Goal: Task Accomplishment & Management: Manage account settings

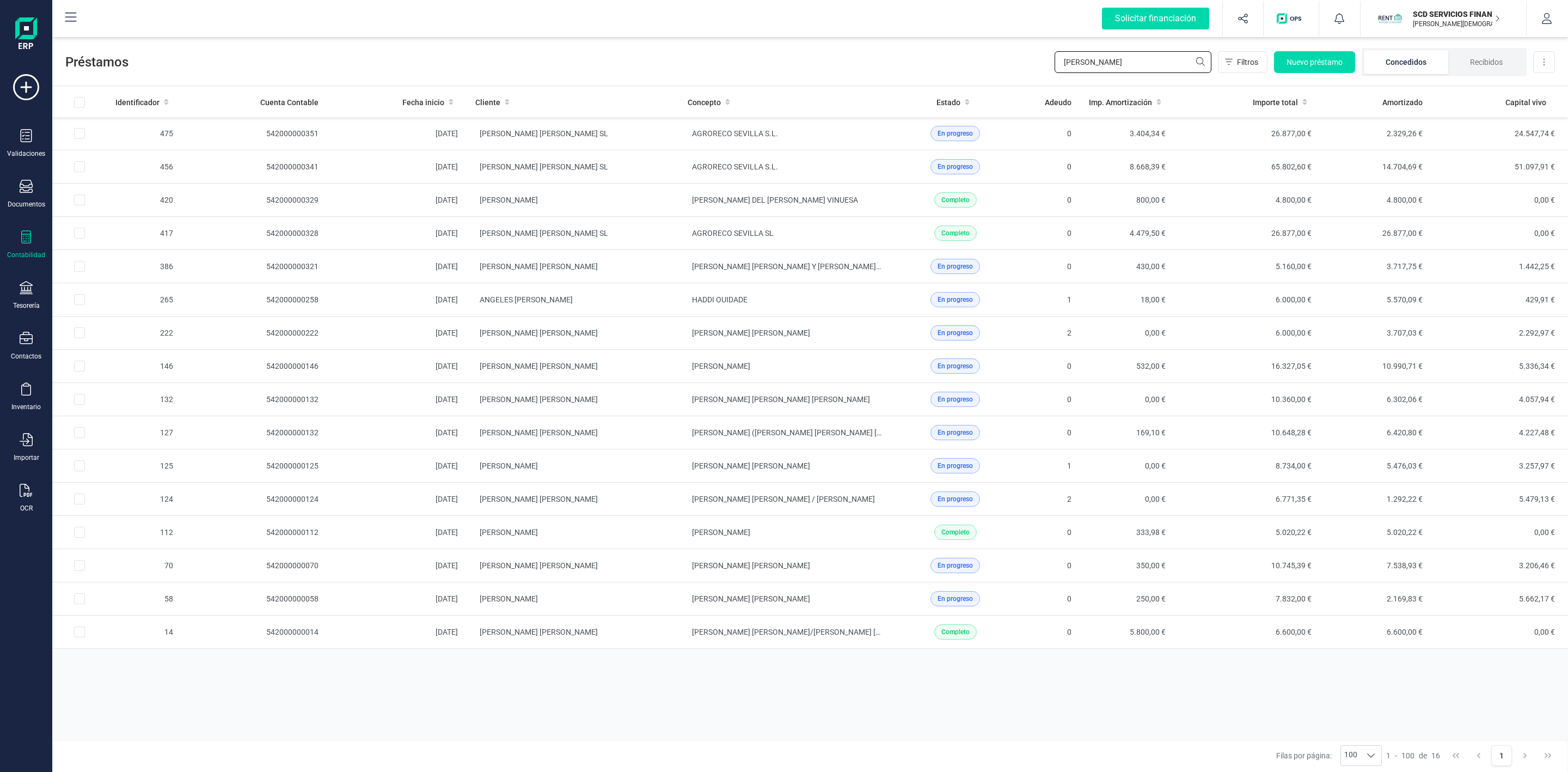
drag, startPoint x: 1119, startPoint y: 56, endPoint x: 1030, endPoint y: 67, distance: 89.7
click at [1030, 67] on div "Préstamos [PERSON_NAME] Filtros Nuevo préstamo Concedidos Recibidos Descargar E…" at bounding box center [810, 60] width 1516 height 50
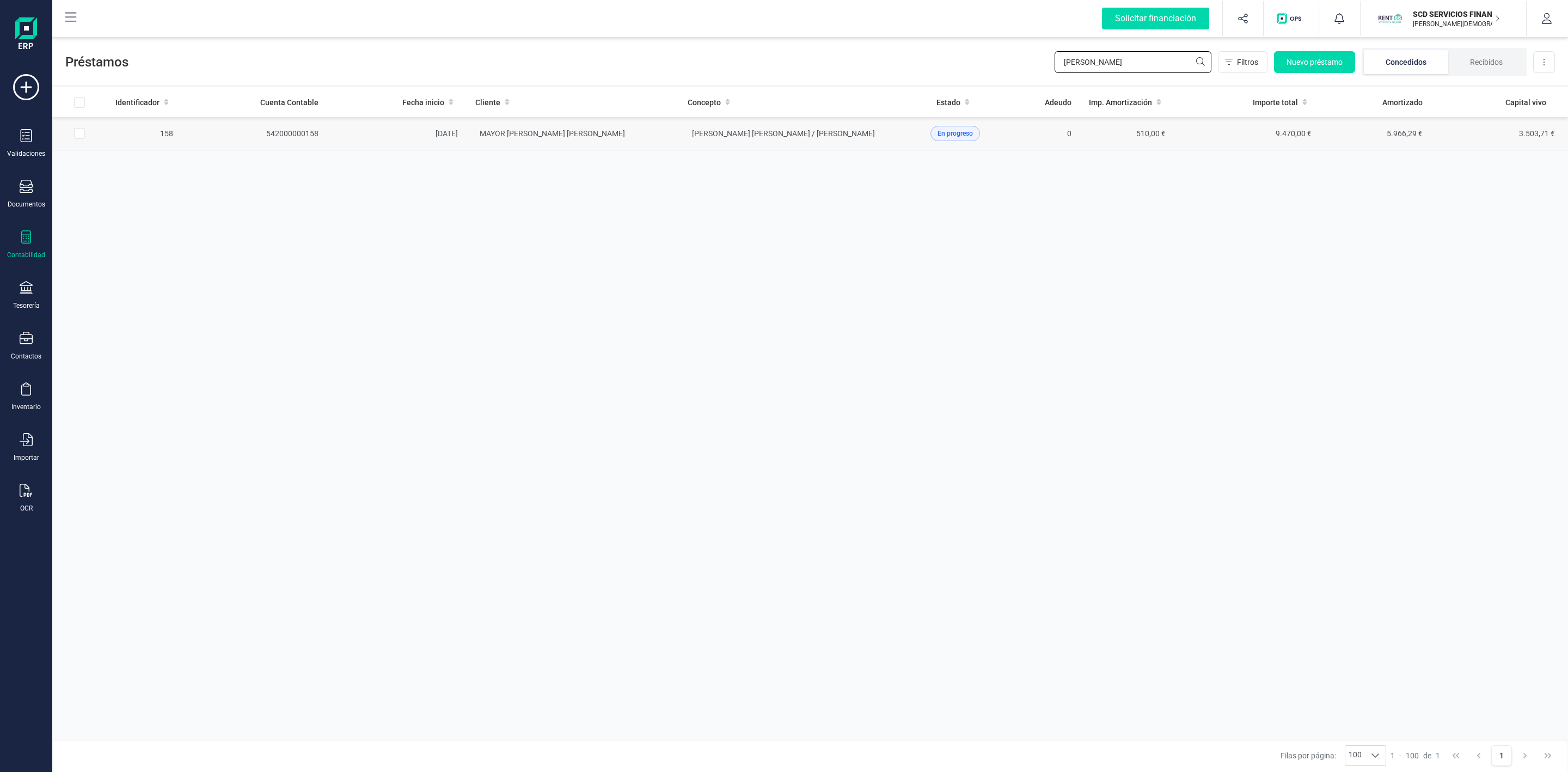
type input "[PERSON_NAME]"
click at [679, 139] on td "[PERSON_NAME] [PERSON_NAME] / [PERSON_NAME]" at bounding box center [786, 133] width 213 height 33
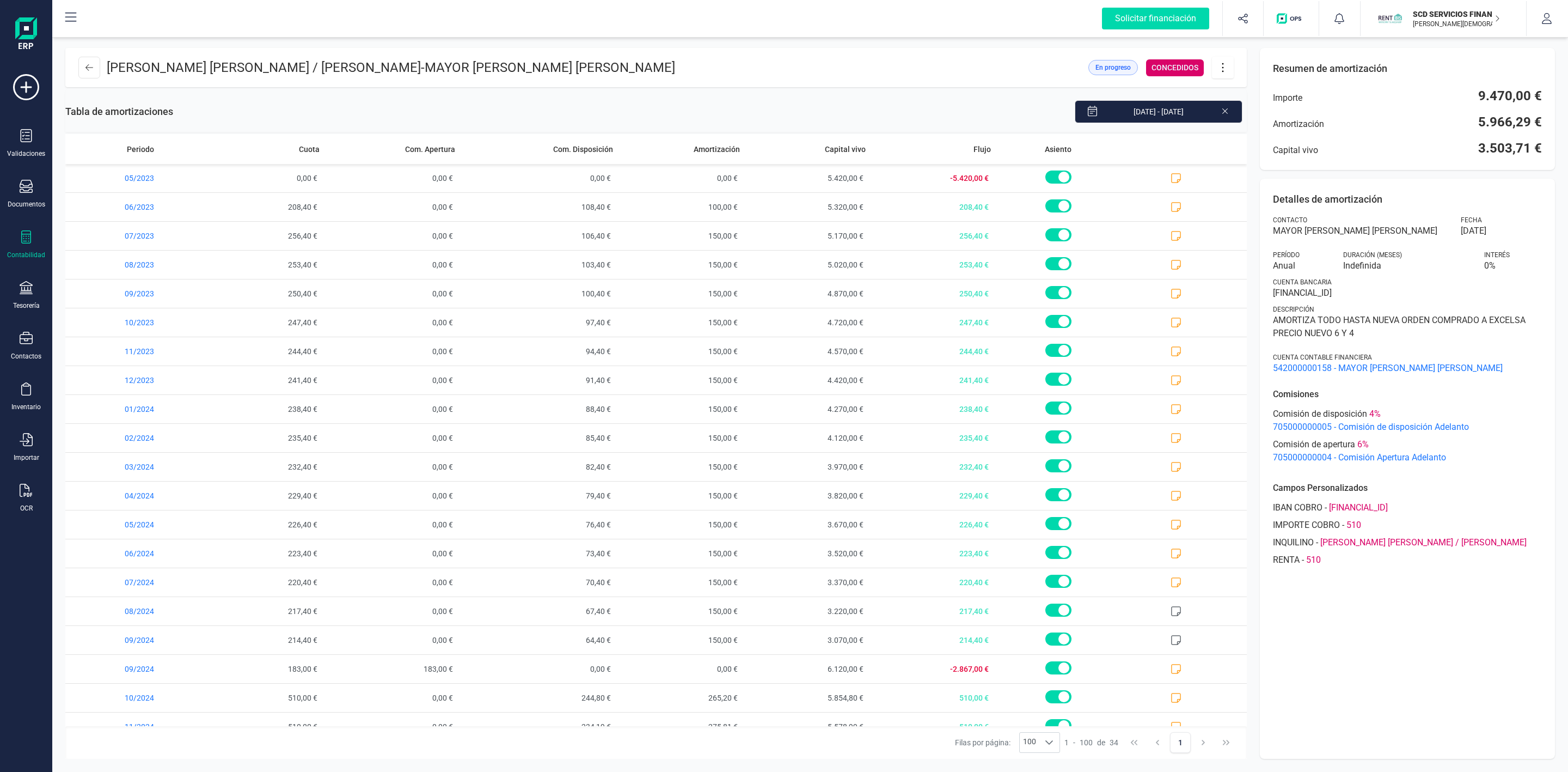
click at [1229, 72] on icon at bounding box center [1223, 68] width 20 height 12
click at [1257, 100] on span "Editar préstamo" at bounding box center [1284, 100] width 100 height 9
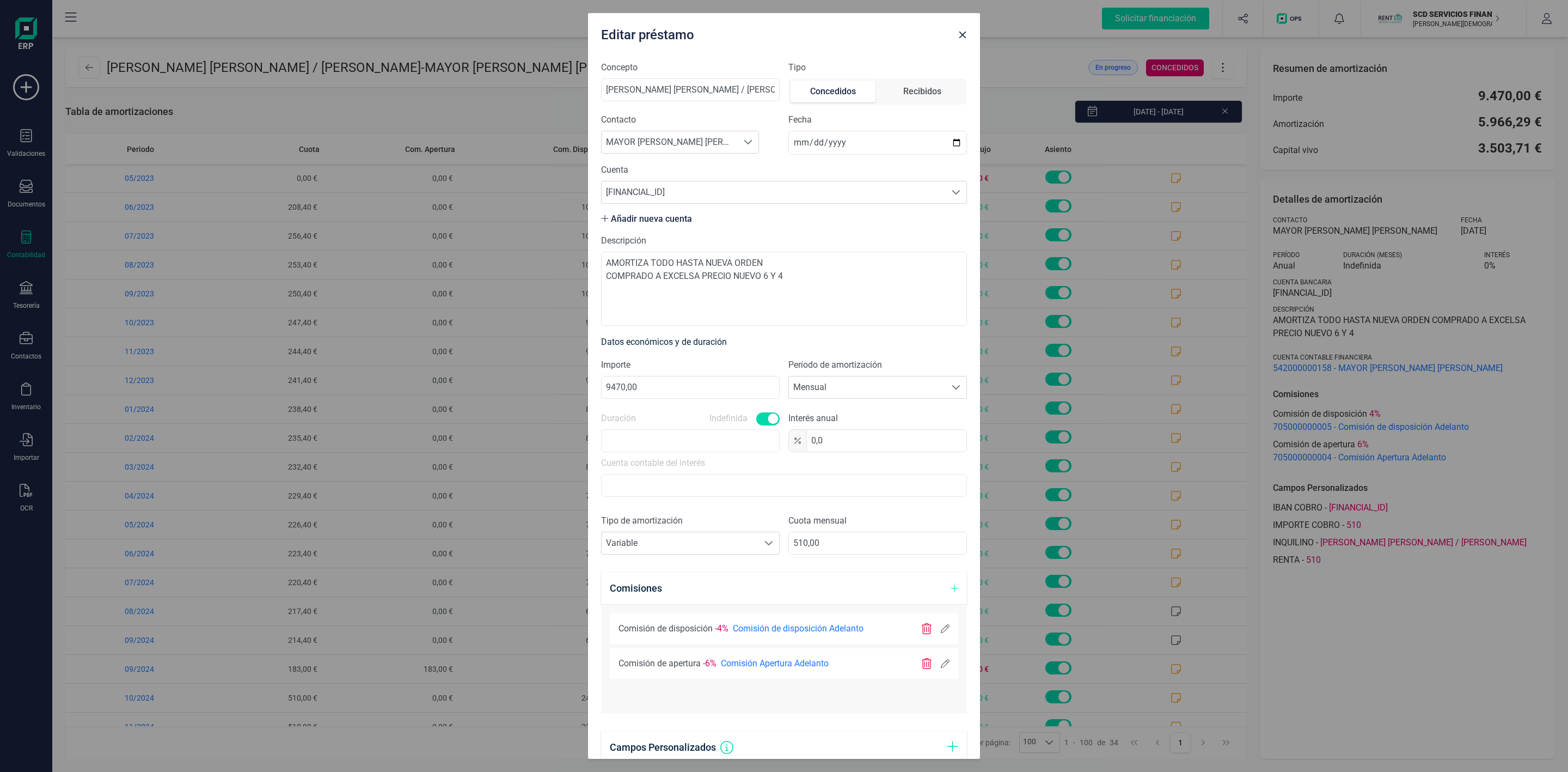
click at [941, 663] on icon at bounding box center [945, 663] width 9 height 9
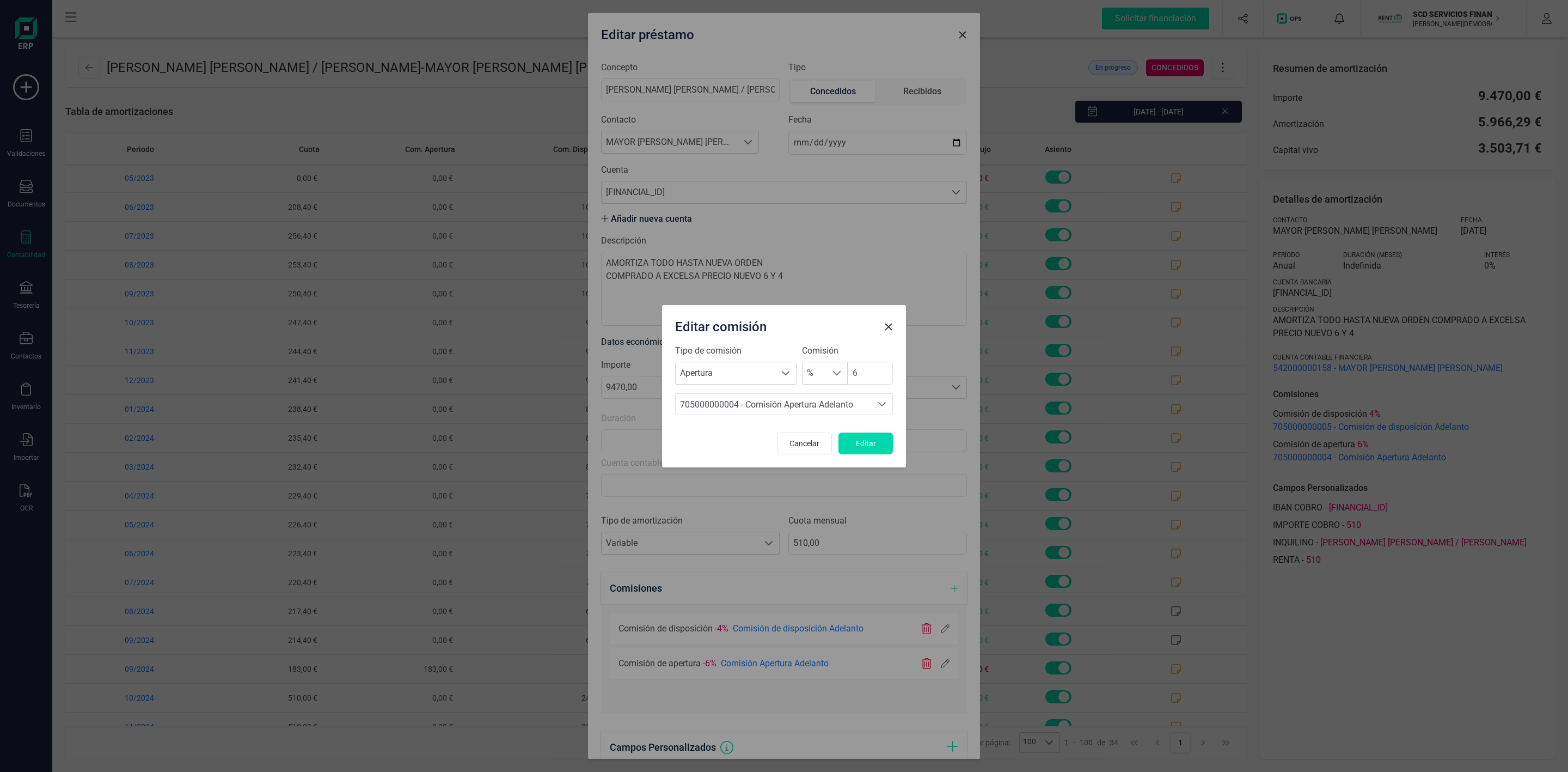
click at [884, 325] on icon "button" at bounding box center [889, 327] width 9 height 9
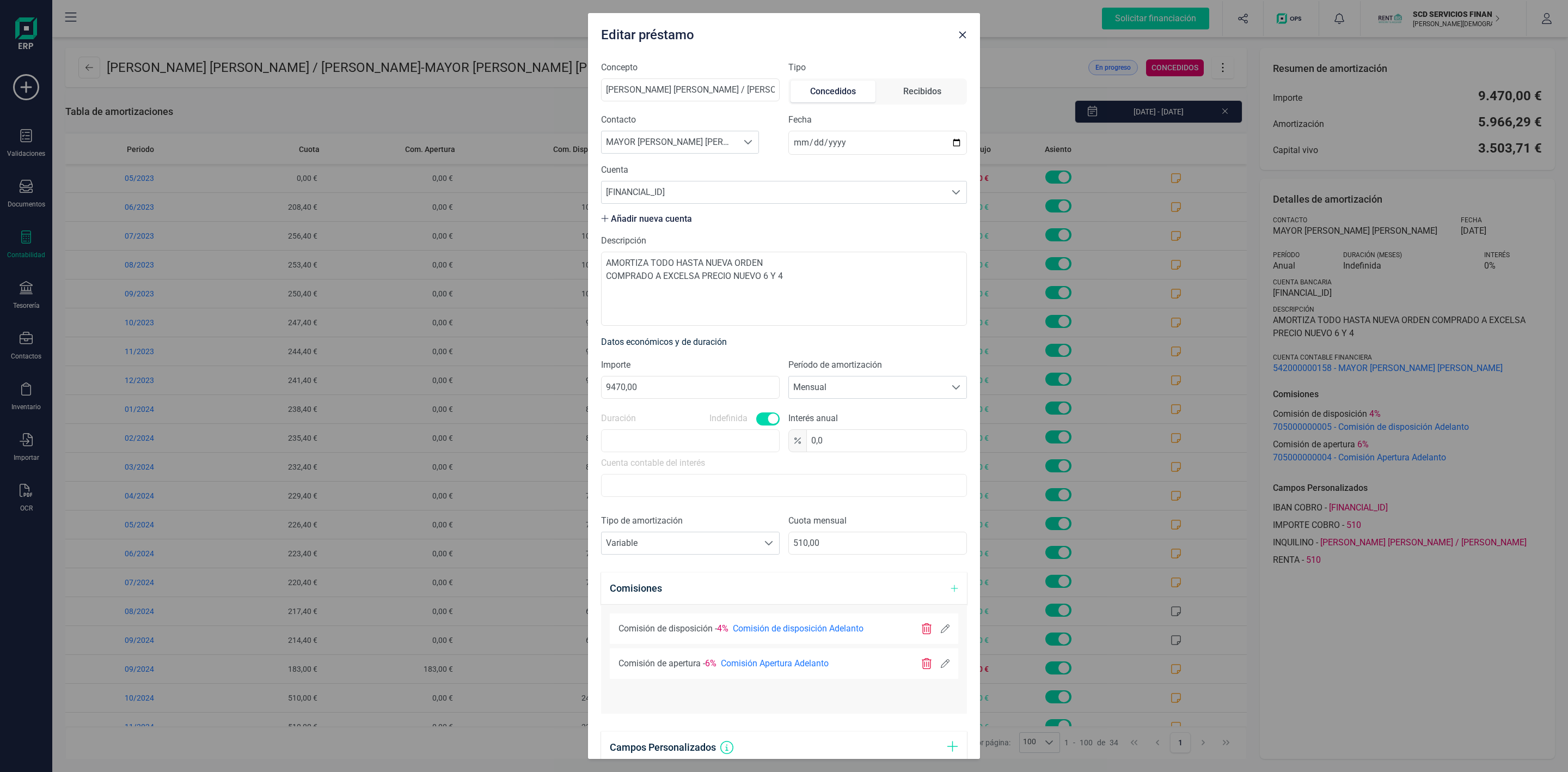
click at [935, 634] on div at bounding box center [936, 628] width 29 height 11
click at [928, 630] on div at bounding box center [936, 628] width 29 height 11
click at [941, 633] on icon at bounding box center [945, 629] width 9 height 9
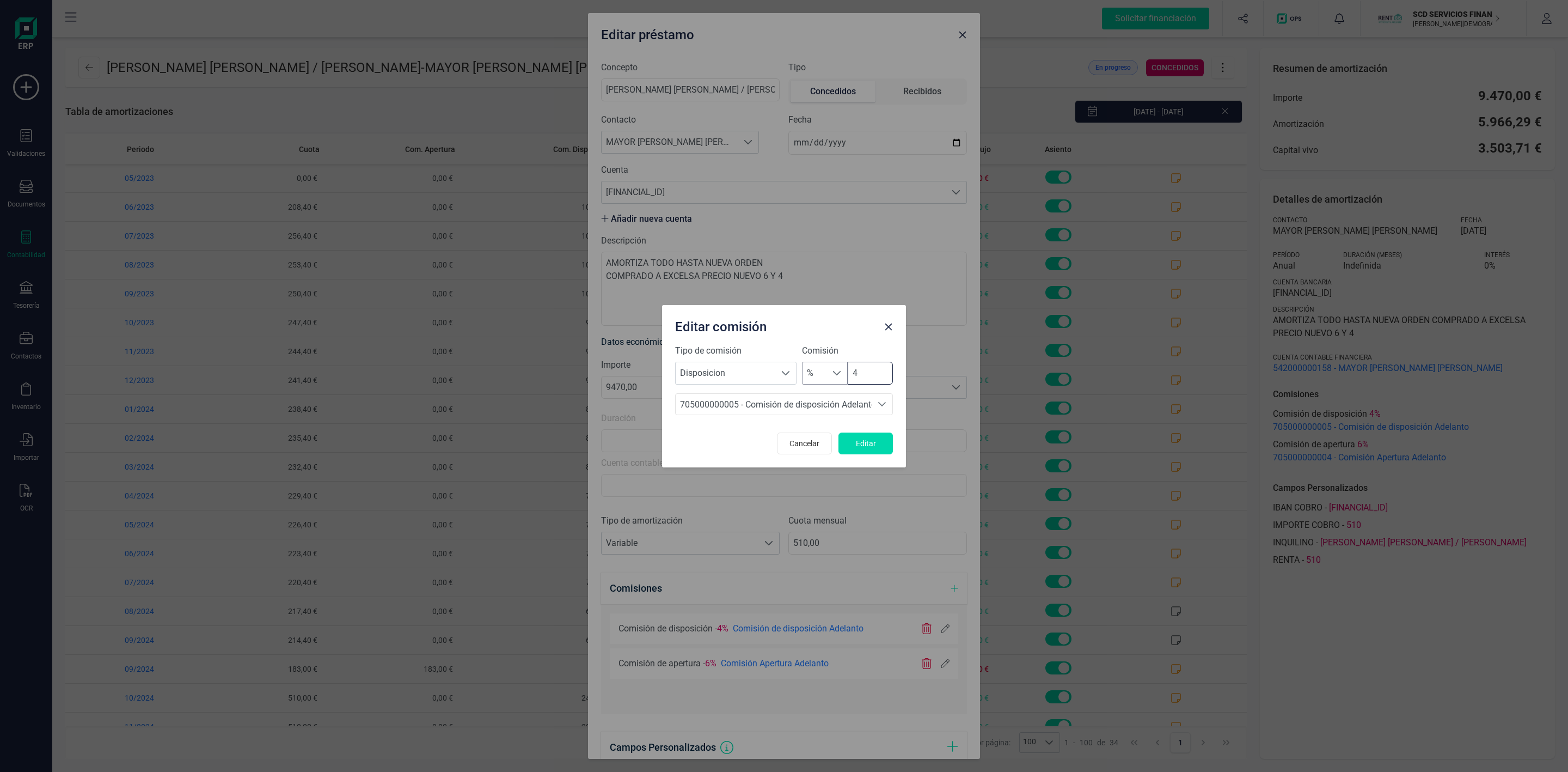
drag, startPoint x: 870, startPoint y: 371, endPoint x: 811, endPoint y: 372, distance: 59.0
click at [813, 373] on div "% % 4" at bounding box center [847, 373] width 91 height 23
type input "0"
click at [886, 444] on button "Editar" at bounding box center [865, 443] width 54 height 22
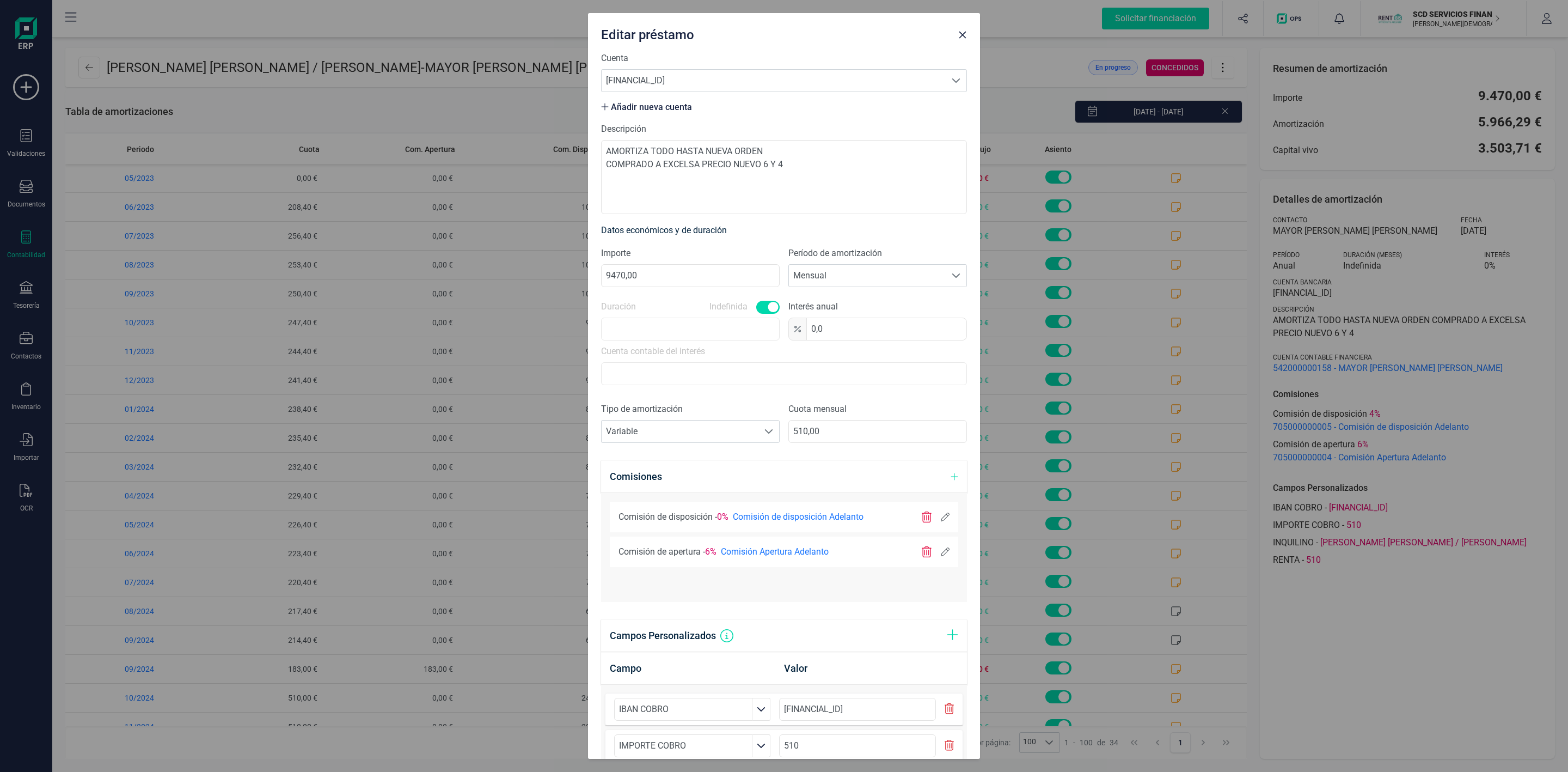
scroll to position [271, 0]
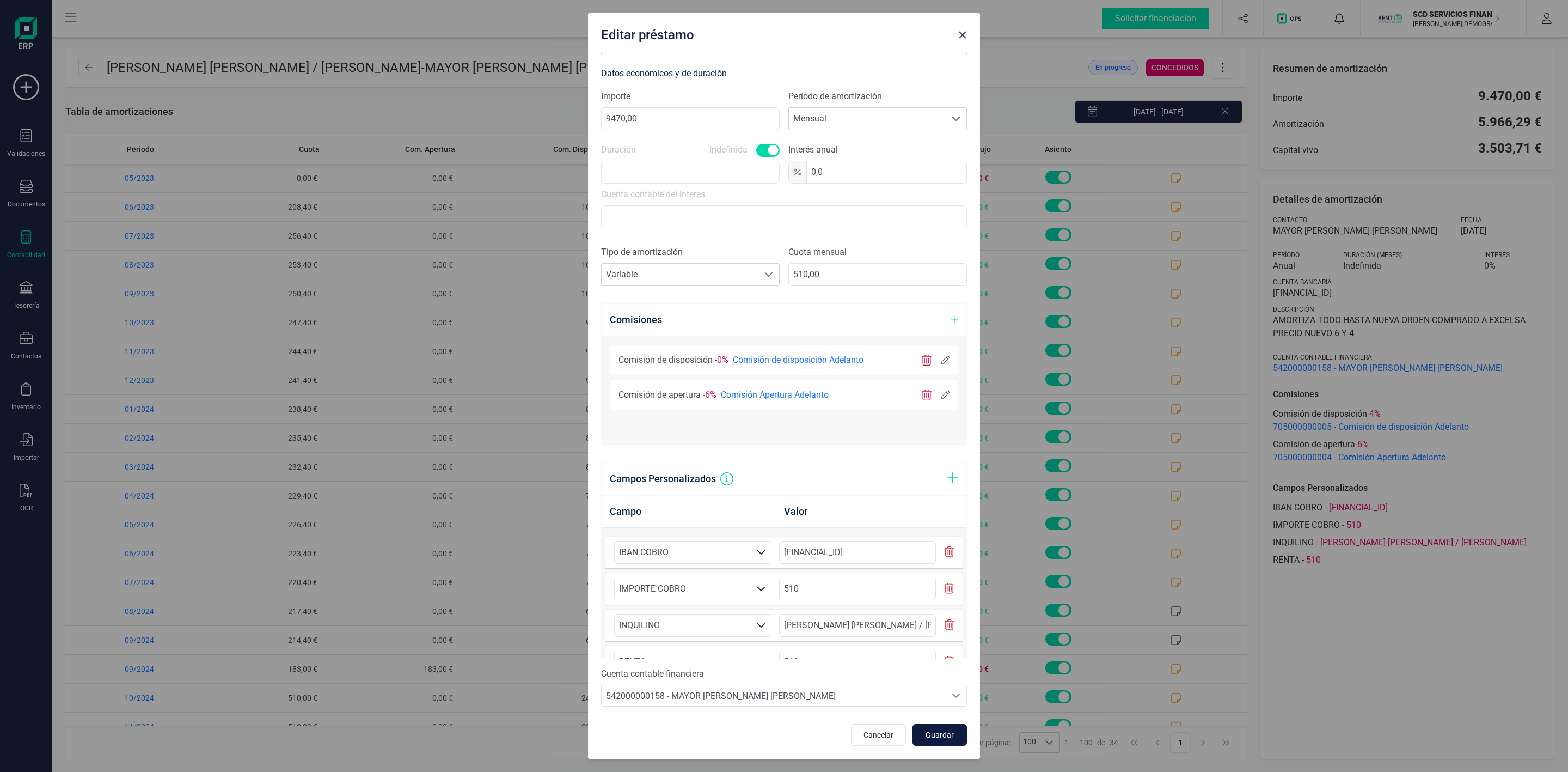
click at [925, 739] on span "Guardar" at bounding box center [939, 734] width 29 height 11
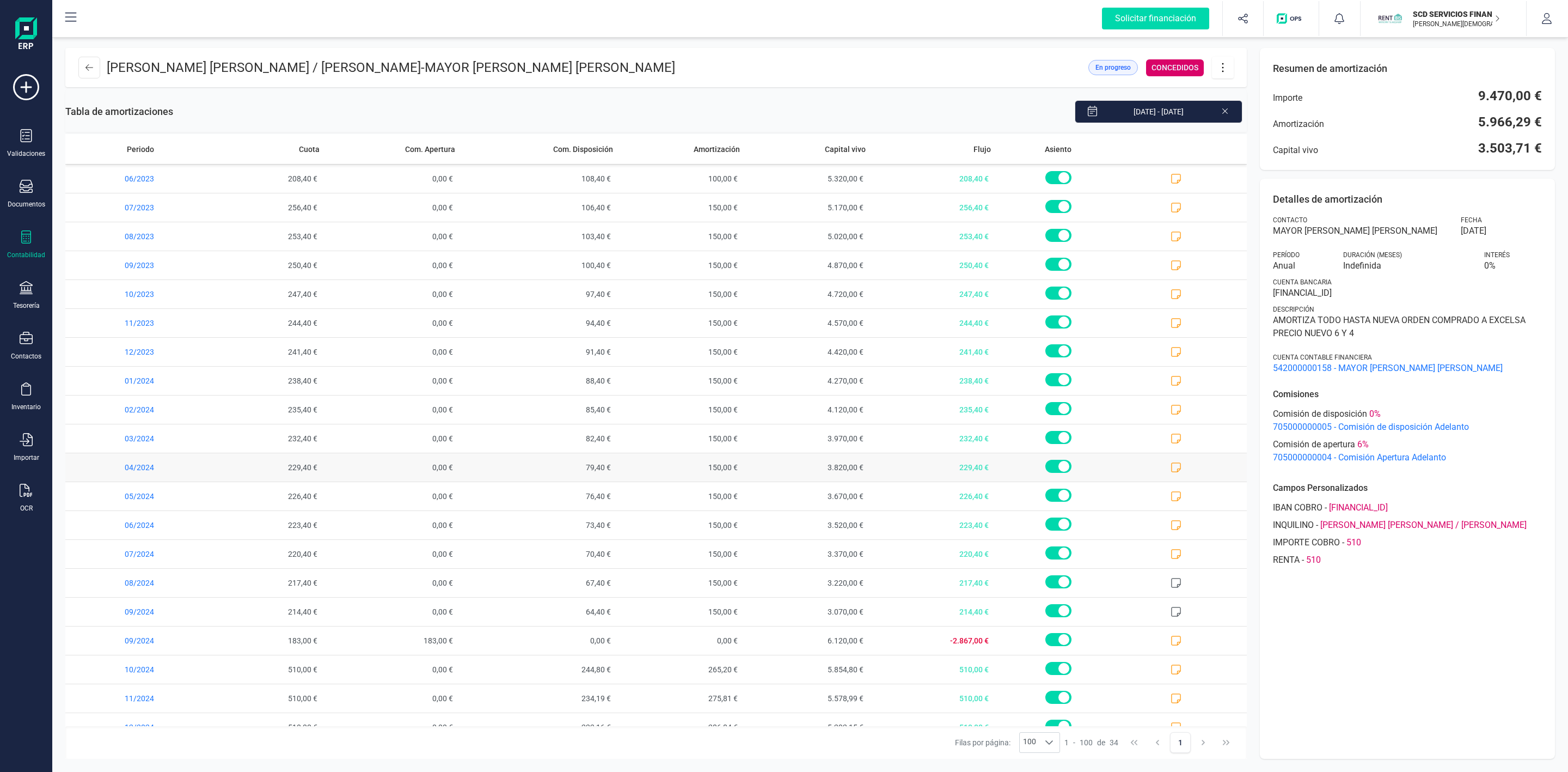
scroll to position [0, 0]
click at [1224, 69] on icon at bounding box center [1223, 68] width 20 height 12
click at [1230, 103] on link "Editar préstamo" at bounding box center [1277, 100] width 130 height 22
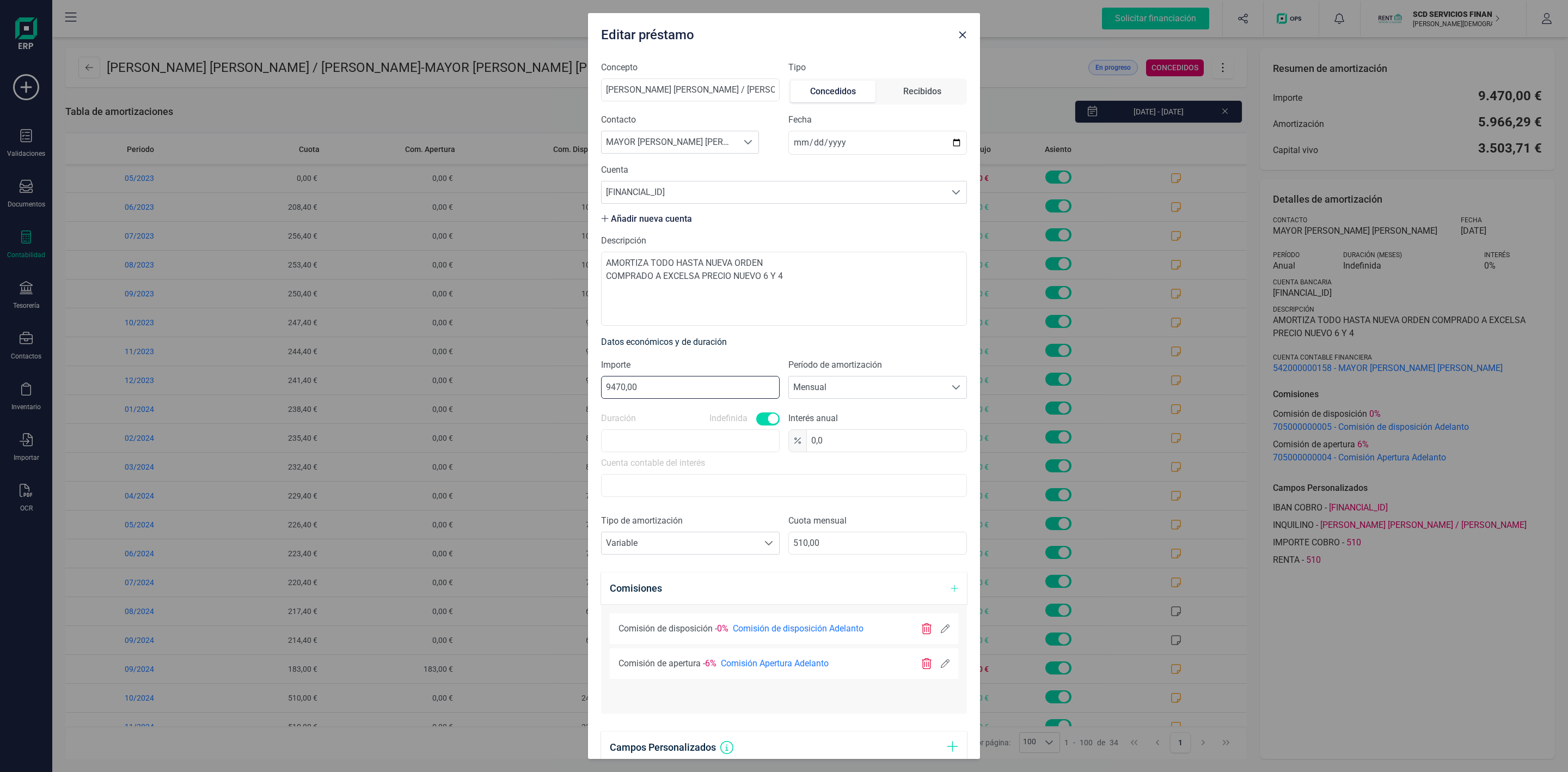
drag, startPoint x: 617, startPoint y: 386, endPoint x: 589, endPoint y: 384, distance: 28.1
click at [589, 384] on div "Concepto [PERSON_NAME] [PERSON_NAME] / [PERSON_NAME] Tipo Concedidos Recibidos …" at bounding box center [784, 405] width 392 height 706
type input "12070,00"
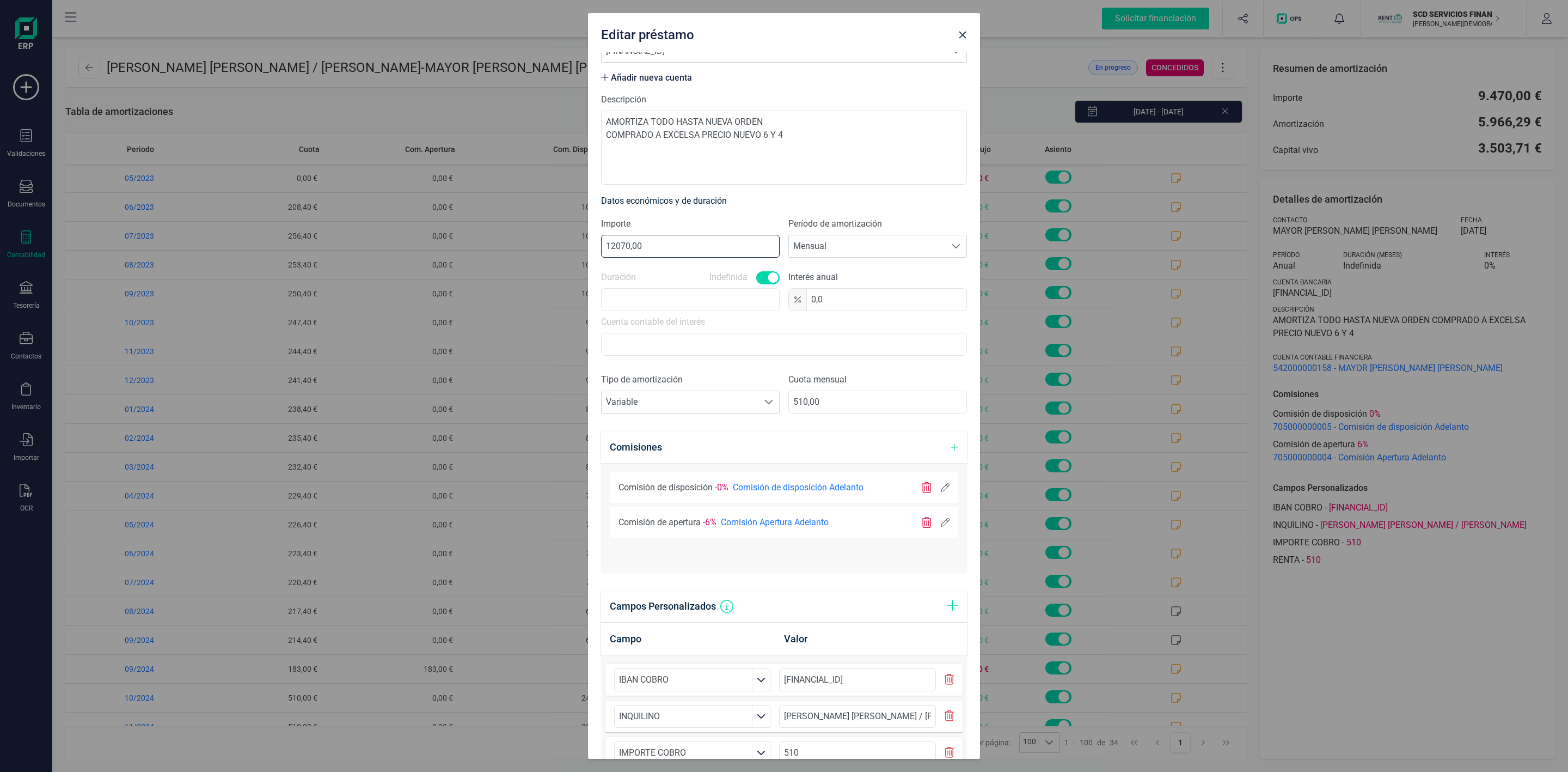
scroll to position [271, 0]
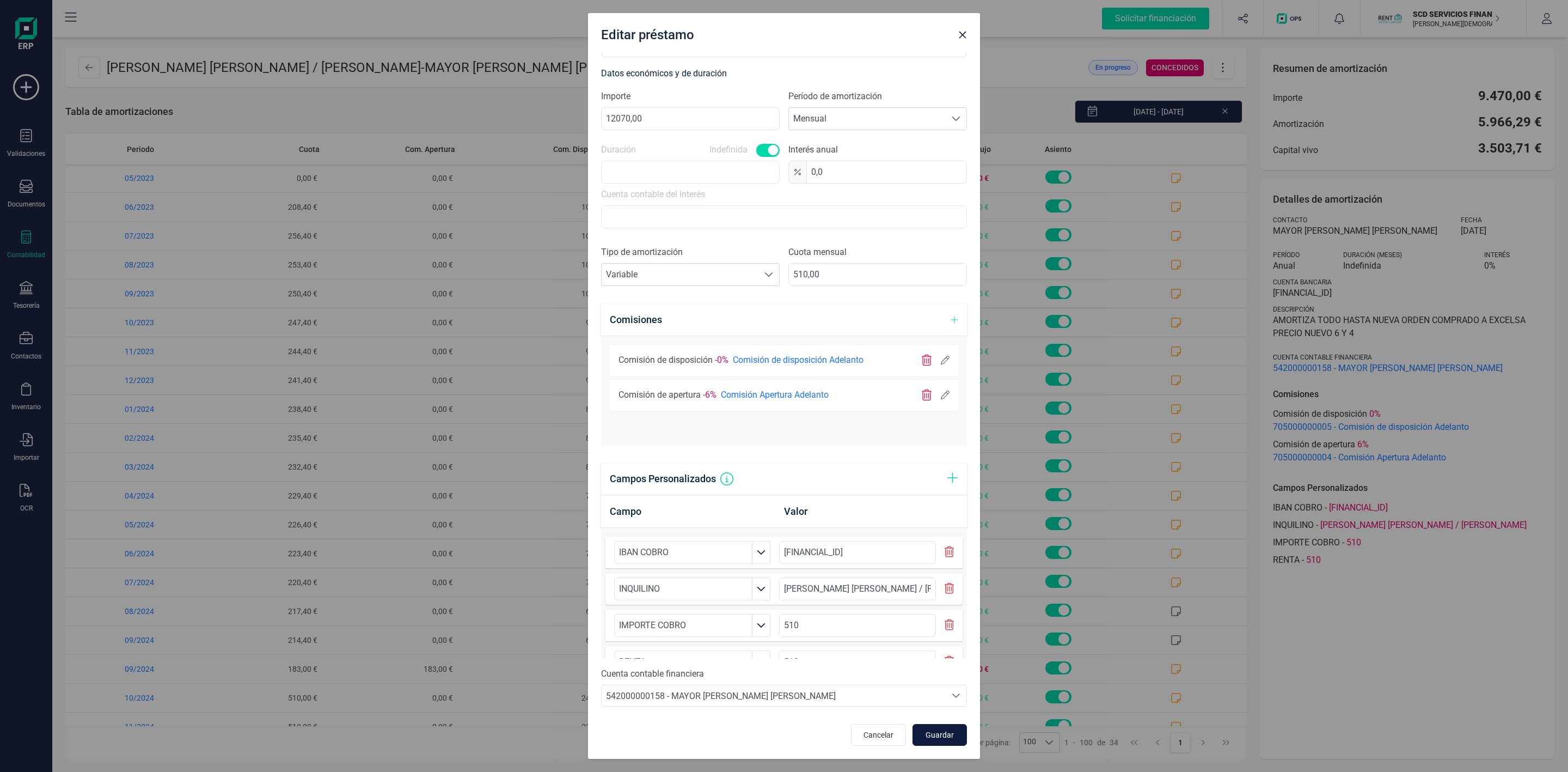
click at [925, 742] on button "Guardar" at bounding box center [940, 734] width 54 height 22
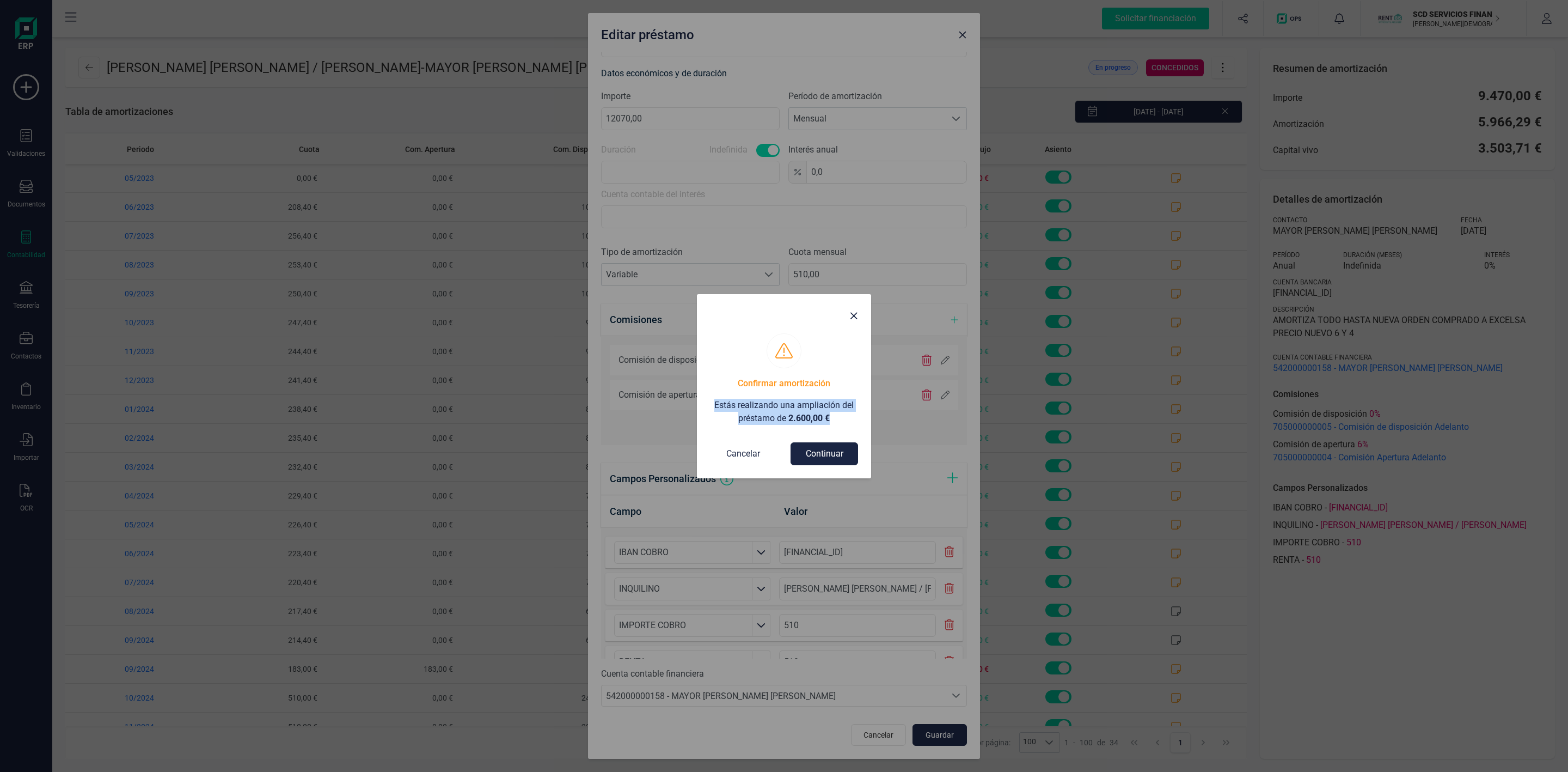
drag, startPoint x: 804, startPoint y: 414, endPoint x: 711, endPoint y: 396, distance: 94.7
click at [711, 396] on div "Confirmar amortización Estás realizando una ampliación del préstamo de 2.600,00…" at bounding box center [784, 401] width 148 height 48
copy p "Estás realizando una ampliación del préstamo de 2.600,00 €"
click at [834, 455] on button "Continuar" at bounding box center [825, 454] width 68 height 23
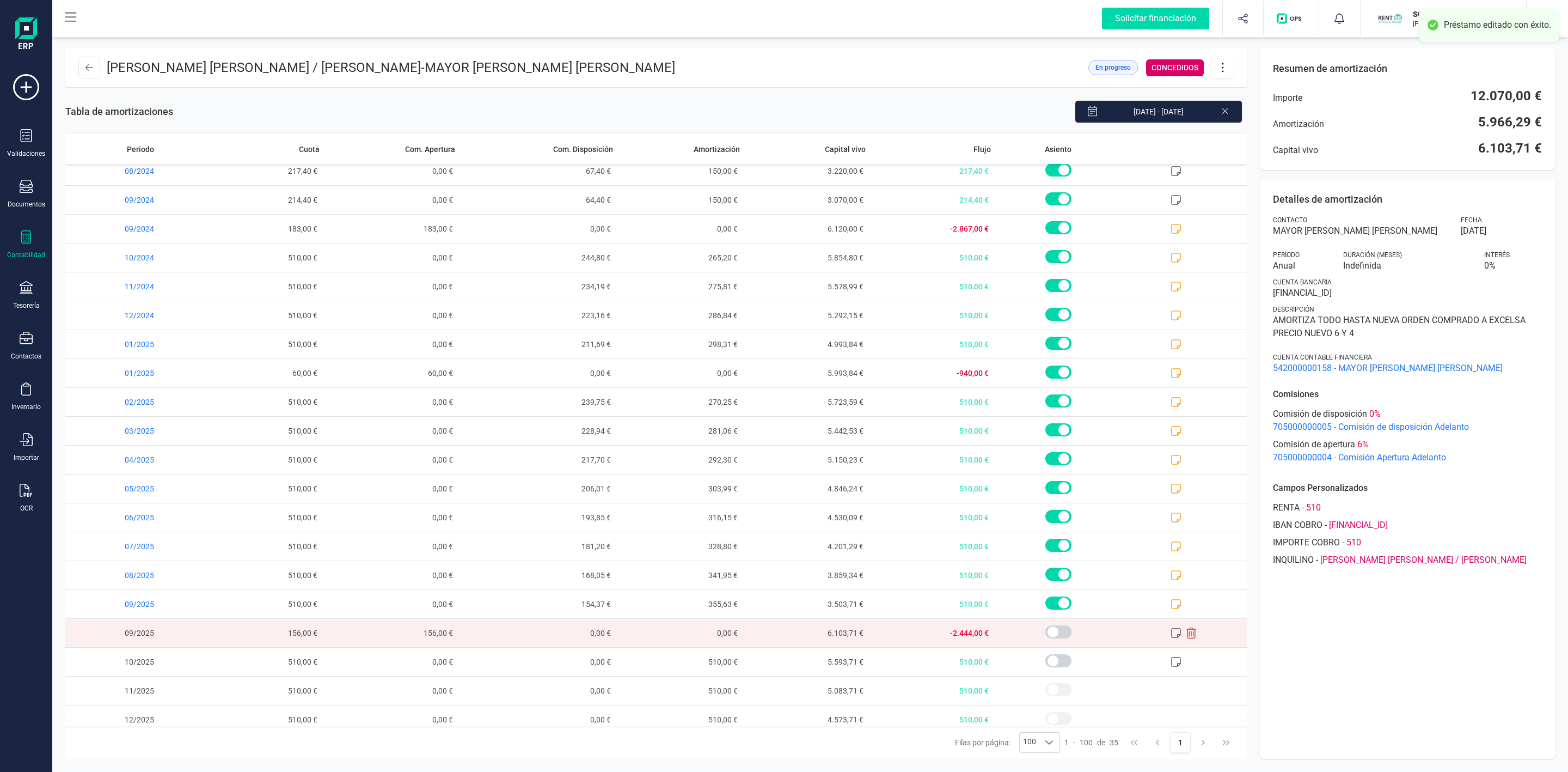
scroll to position [458, 0]
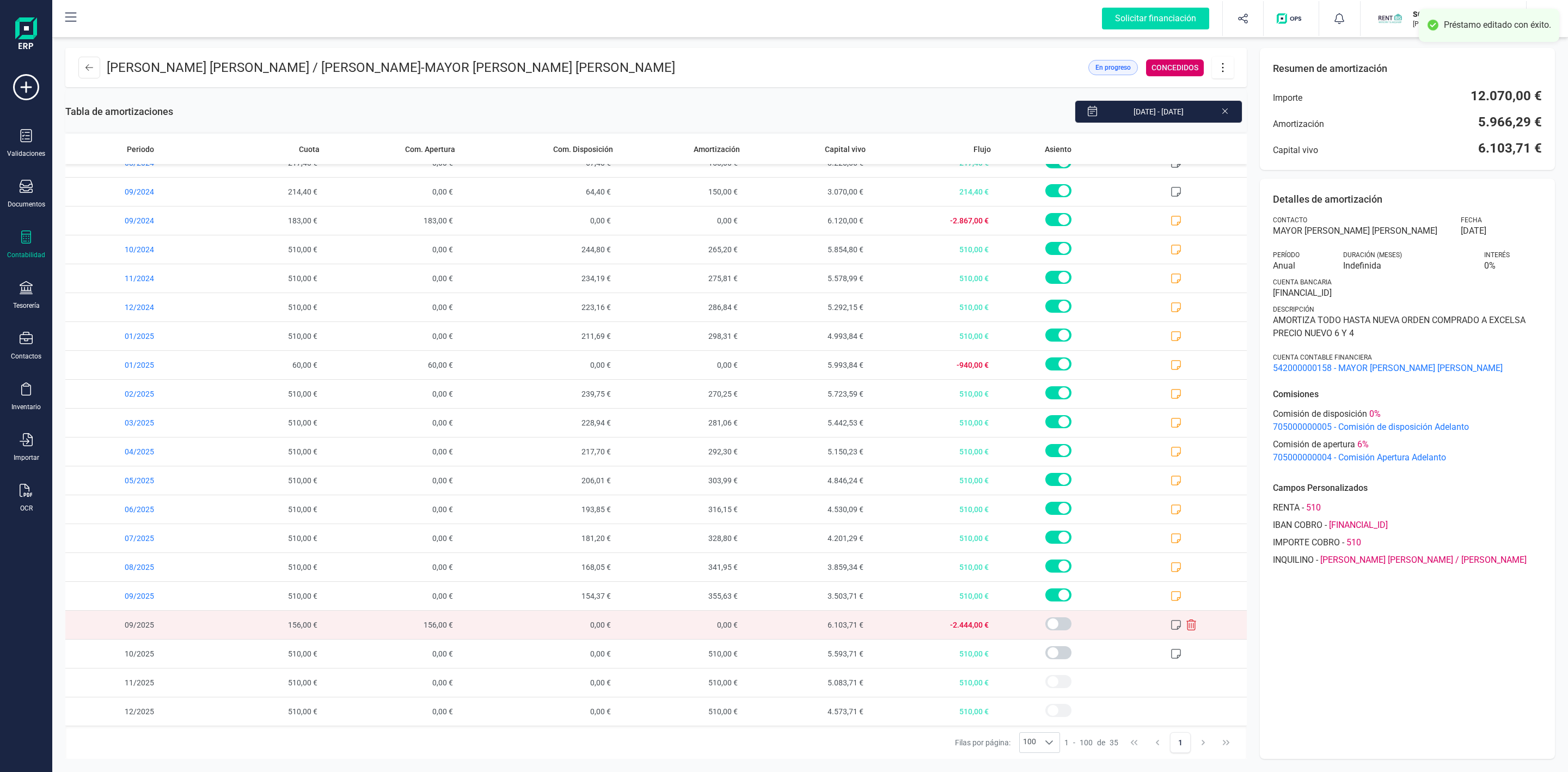
click at [1171, 621] on icon at bounding box center [1176, 624] width 11 height 11
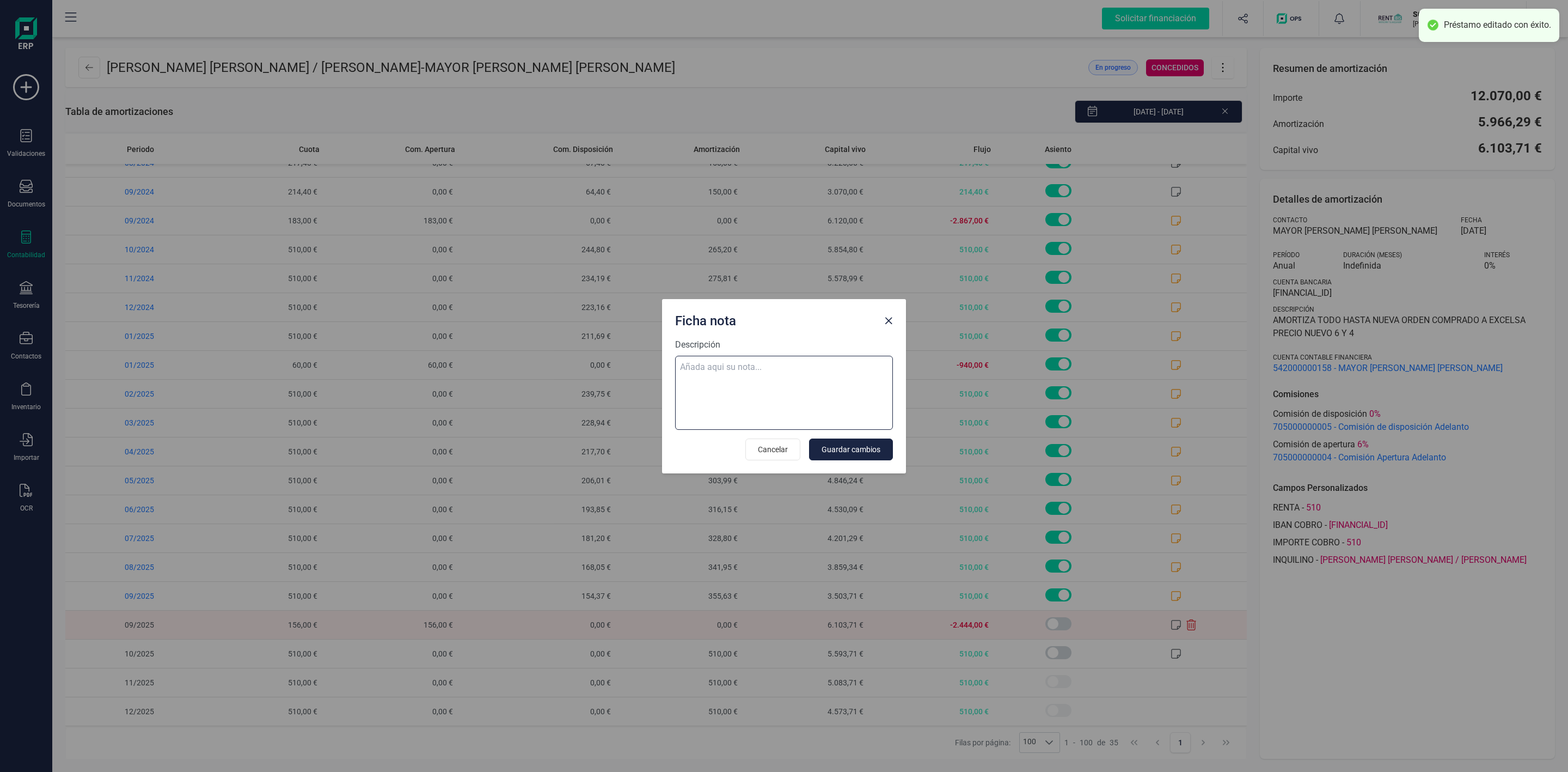
click at [819, 386] on textarea "Descripción" at bounding box center [784, 393] width 218 height 74
paste textarea "Estás realizando una ampliación del préstamo de 2.600,00 €"
type textarea "Estás realizando una ampliación del préstamo de 2.600,00 €"
click at [874, 446] on span "Guardar cambios" at bounding box center [851, 449] width 59 height 11
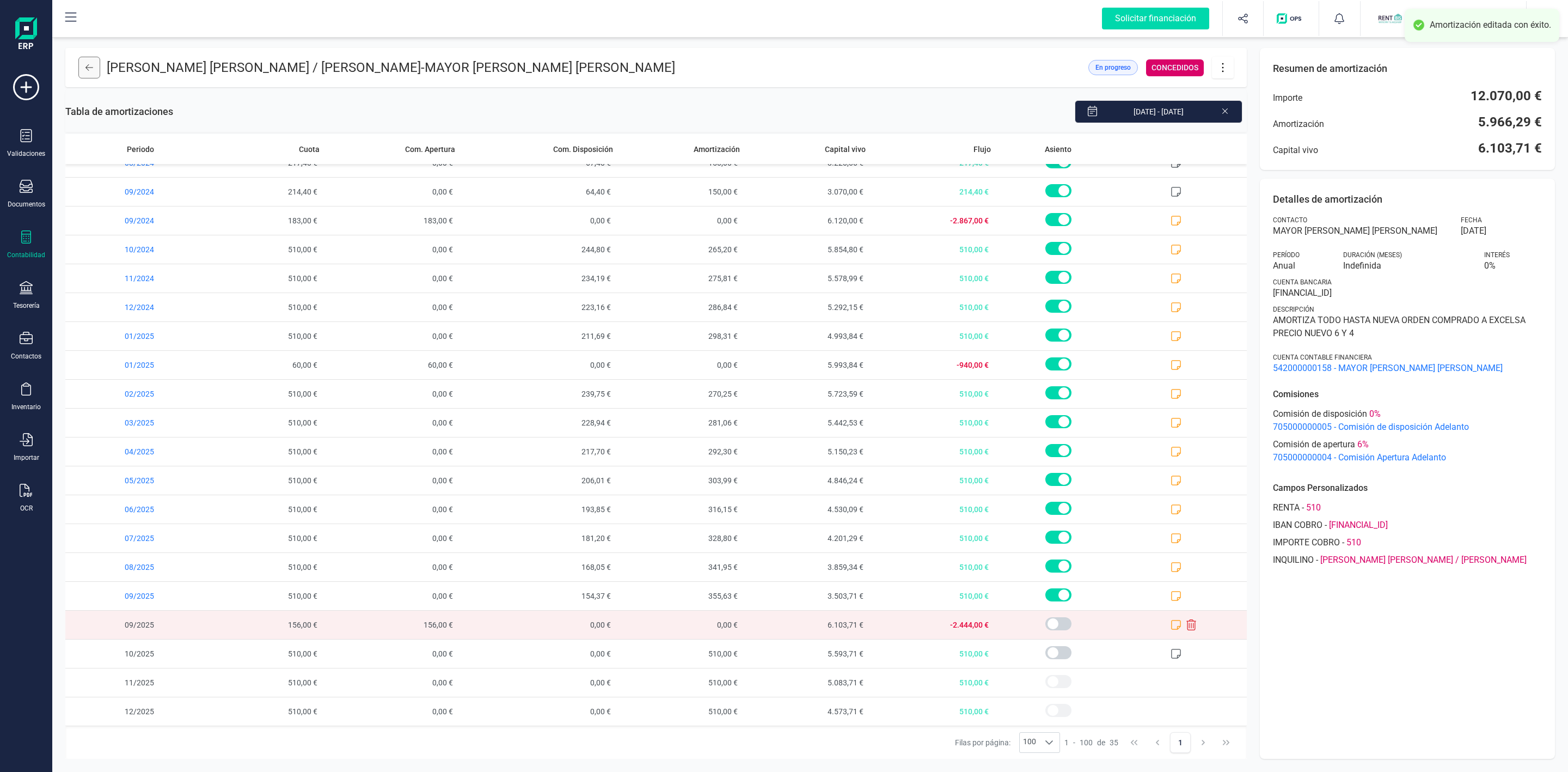
click at [81, 66] on button at bounding box center [89, 67] width 22 height 22
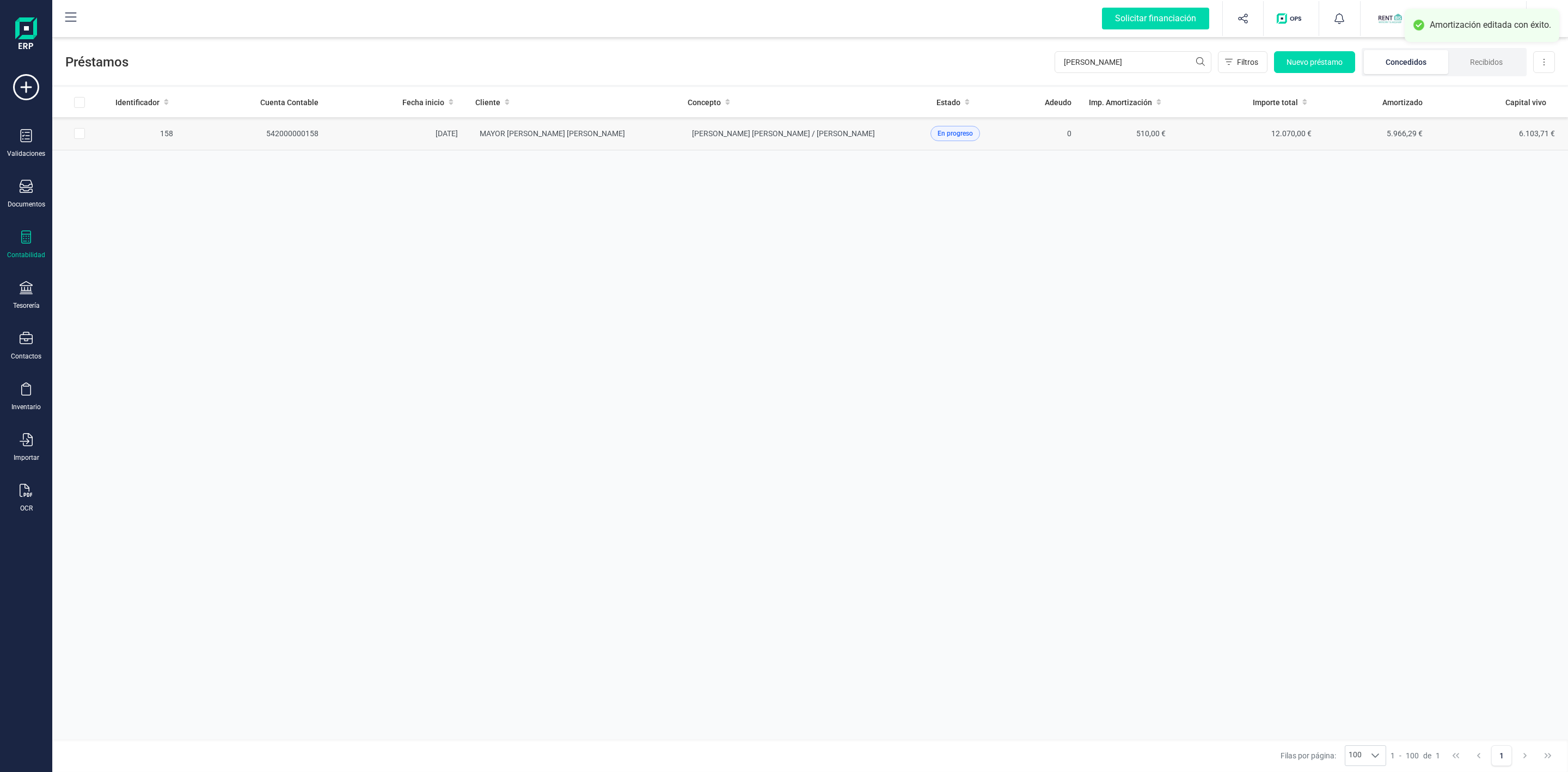
click at [78, 136] on input "Row Selected 311243e6-6f48-4a2f-a9ee-f8dd0ad297f2" at bounding box center [79, 133] width 11 height 11
checkbox input "true"
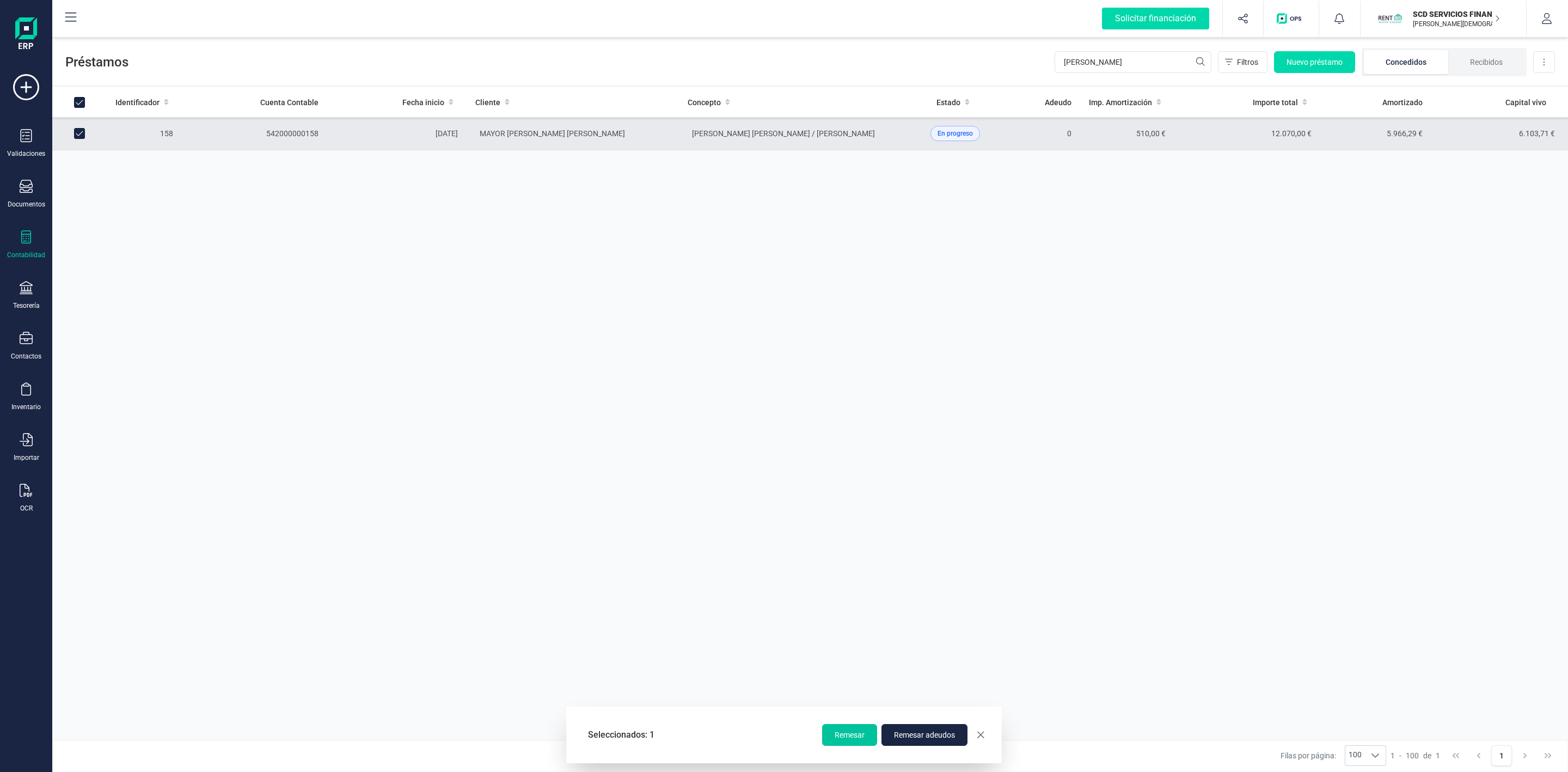
click at [856, 744] on button "Remesar" at bounding box center [850, 734] width 55 height 22
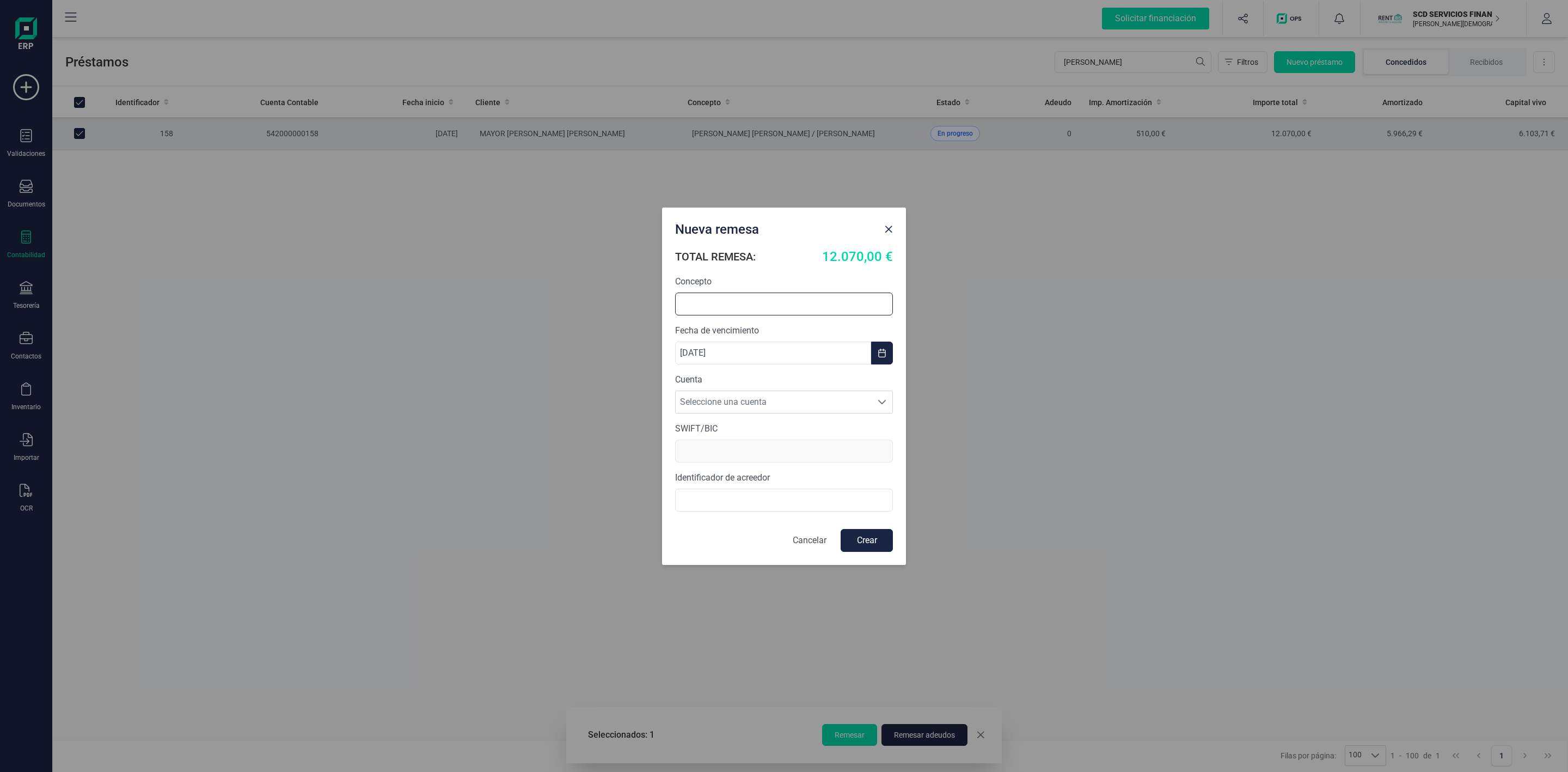
click at [743, 306] on input "text" at bounding box center [784, 304] width 218 height 23
type input "r"
type input "RENOVACION ADELANTO"
click at [745, 401] on span "Seleccione una cuenta" at bounding box center [773, 402] width 196 height 22
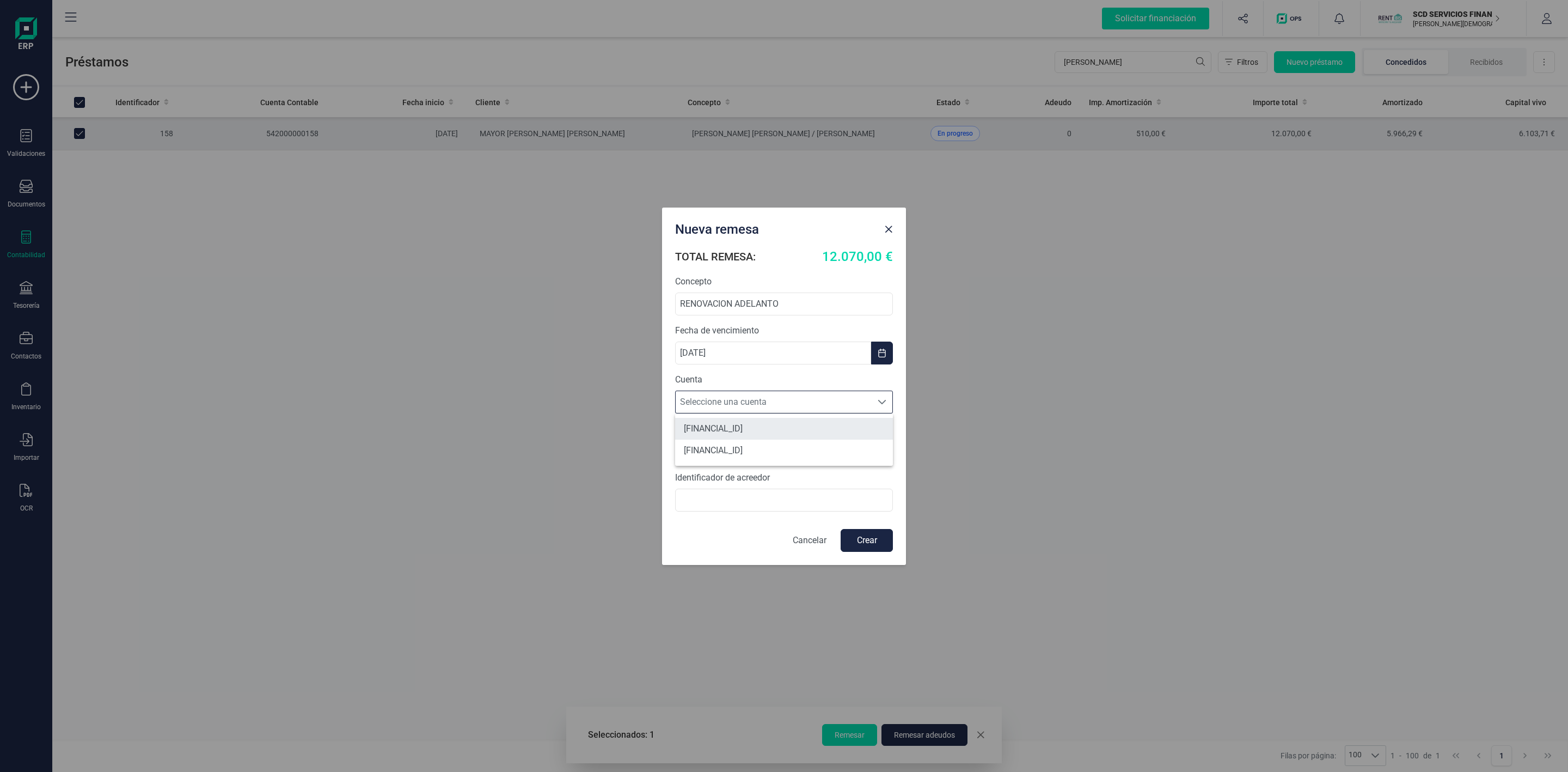
click at [749, 428] on li "[FINANCIAL_ID]" at bounding box center [784, 428] width 218 height 22
type input "[SWIFT_CODE]"
type input "B72840242"
click at [753, 505] on input "B72840242" at bounding box center [784, 500] width 218 height 23
click at [864, 547] on button "Crear" at bounding box center [866, 540] width 52 height 23
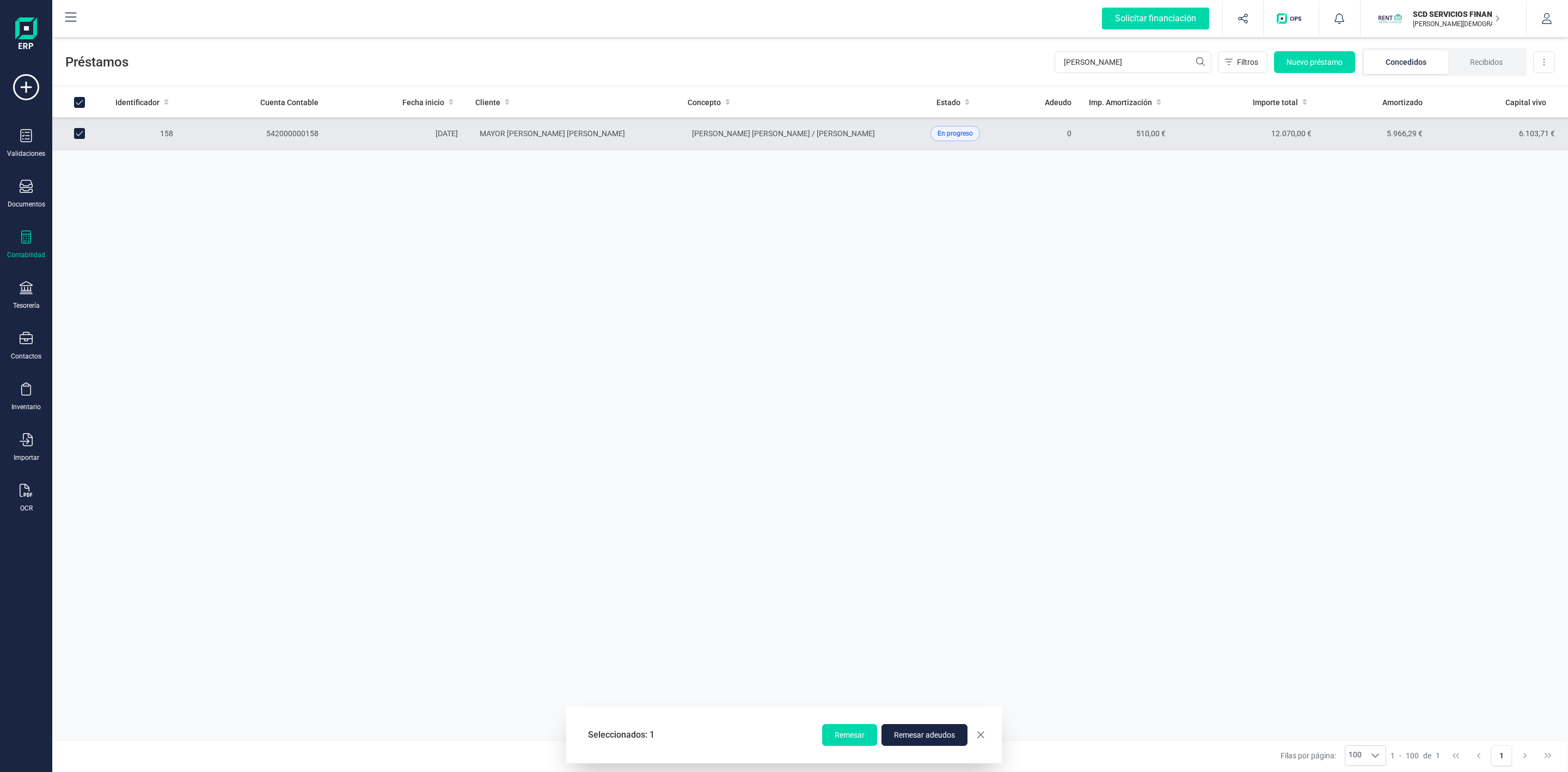
checkbox input "false"
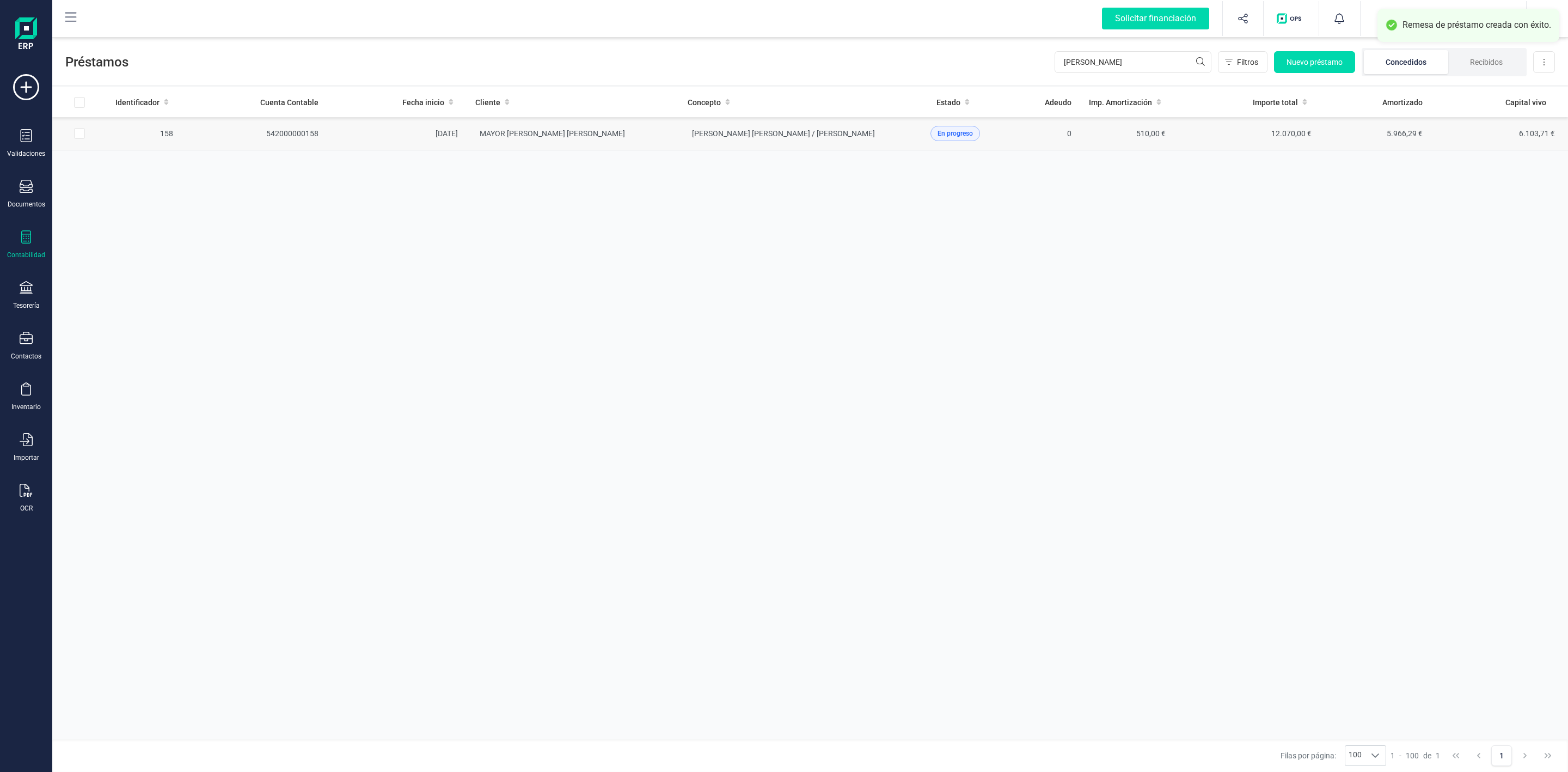
click at [631, 140] on td "MAYOR [PERSON_NAME] [PERSON_NAME]" at bounding box center [573, 133] width 213 height 33
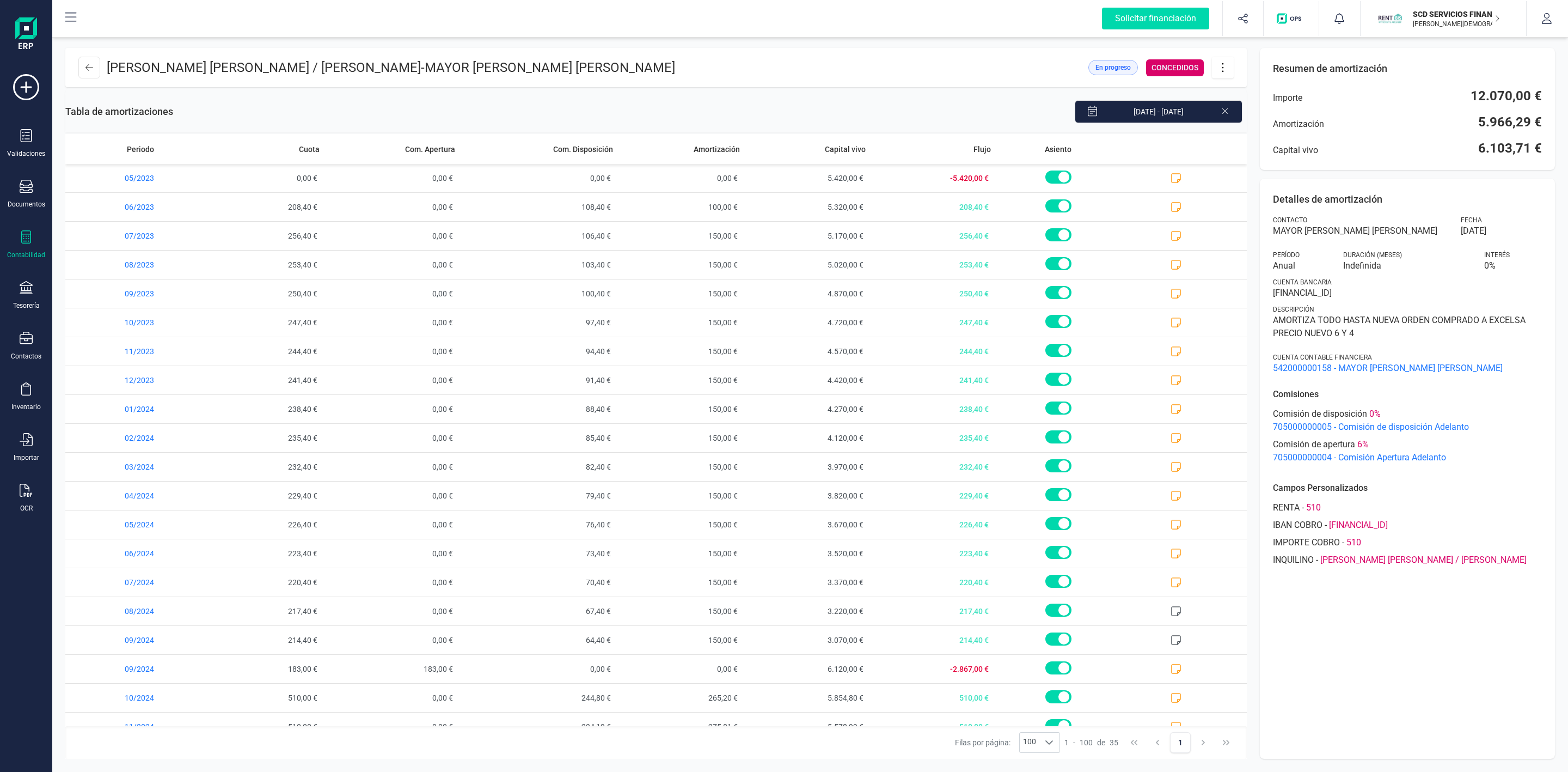
click at [1225, 68] on icon at bounding box center [1223, 68] width 20 height 12
drag, startPoint x: 1237, startPoint y: 100, endPoint x: 1231, endPoint y: 109, distance: 10.8
click at [1239, 100] on span "Editar préstamo" at bounding box center [1284, 100] width 100 height 9
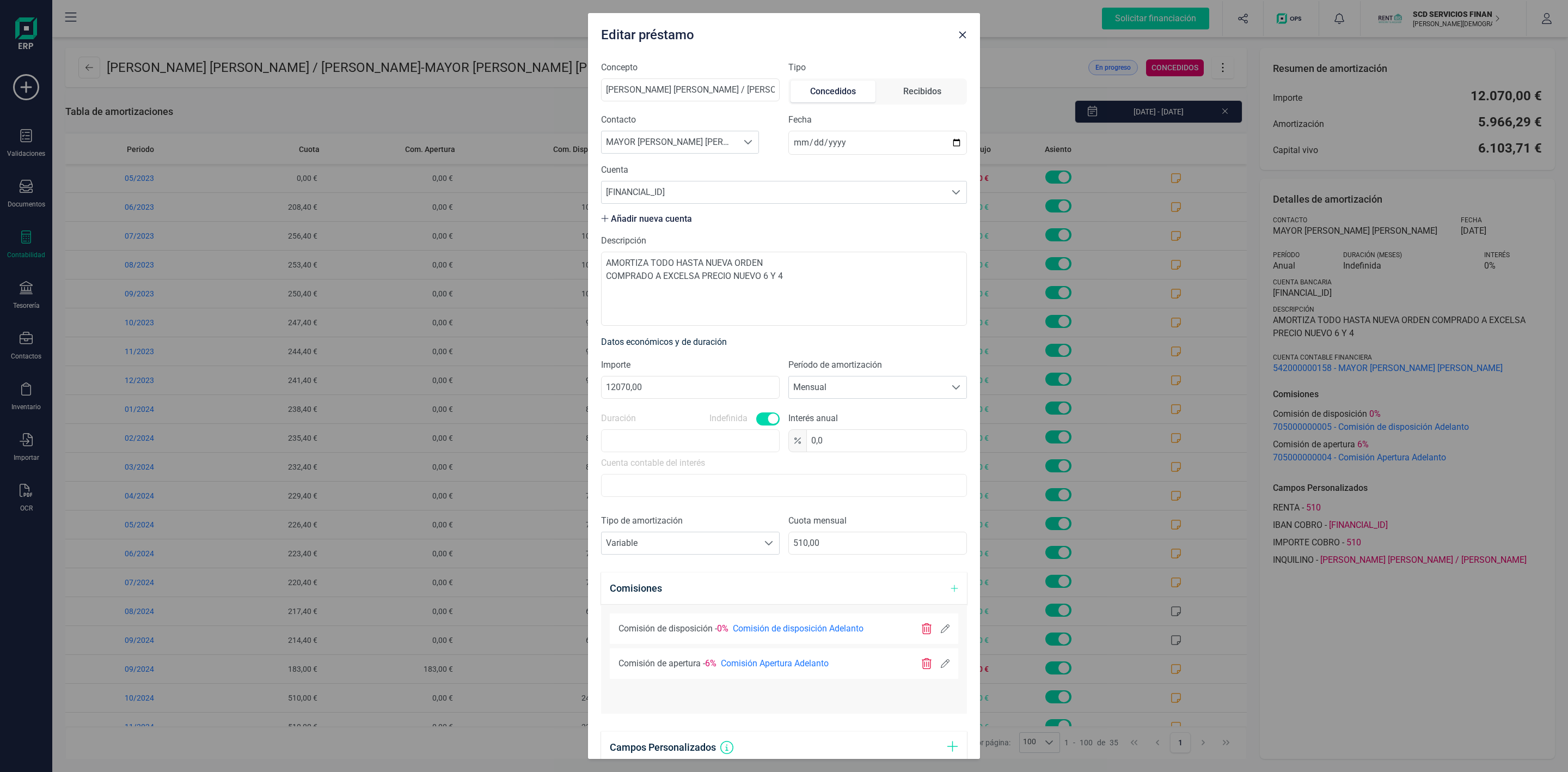
click at [941, 629] on icon at bounding box center [945, 629] width 9 height 9
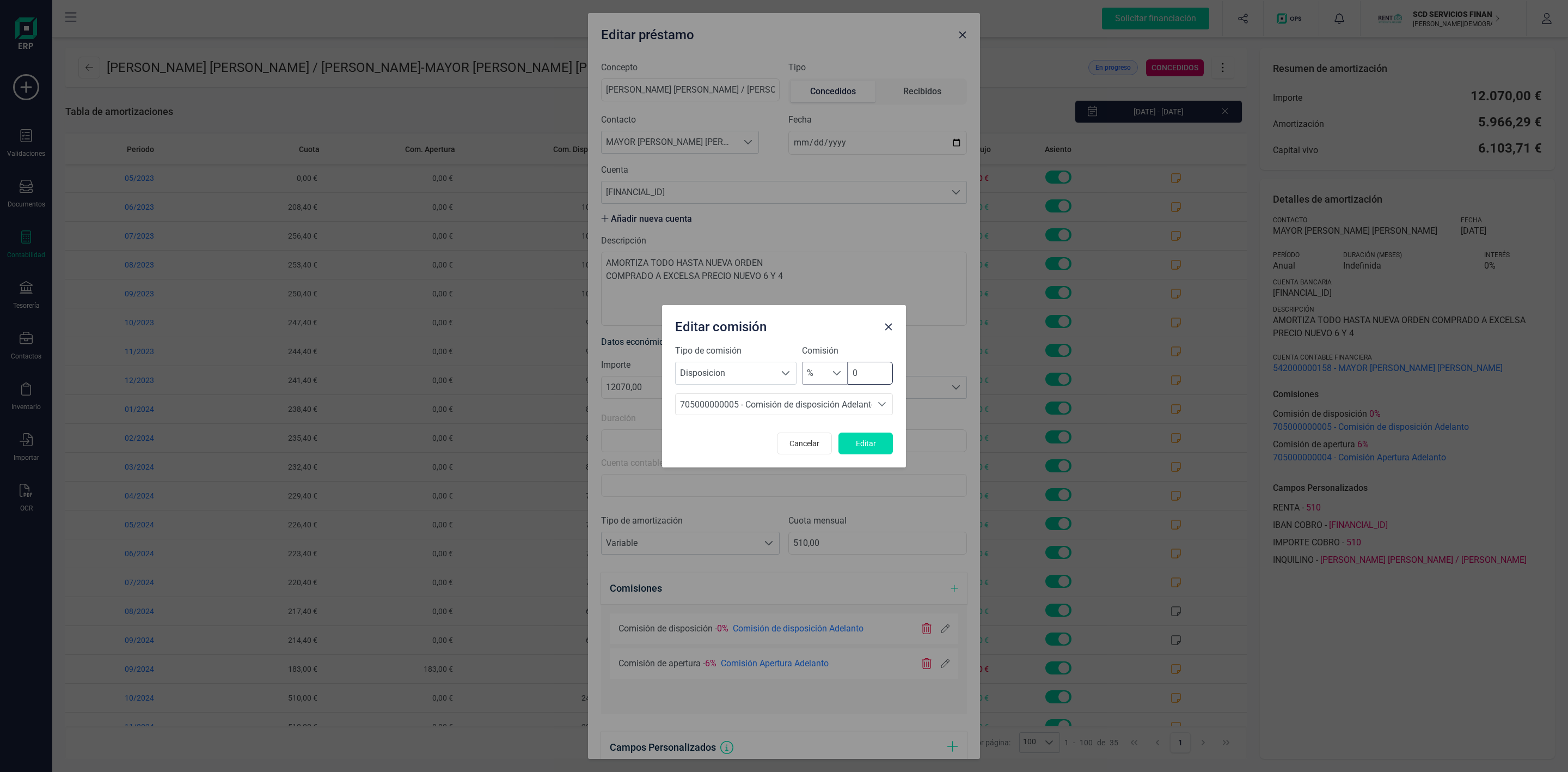
drag, startPoint x: 862, startPoint y: 369, endPoint x: 828, endPoint y: 371, distance: 34.1
click at [828, 371] on div "% % 0" at bounding box center [847, 373] width 91 height 23
type input "4"
click at [881, 437] on button "Editar" at bounding box center [865, 443] width 54 height 22
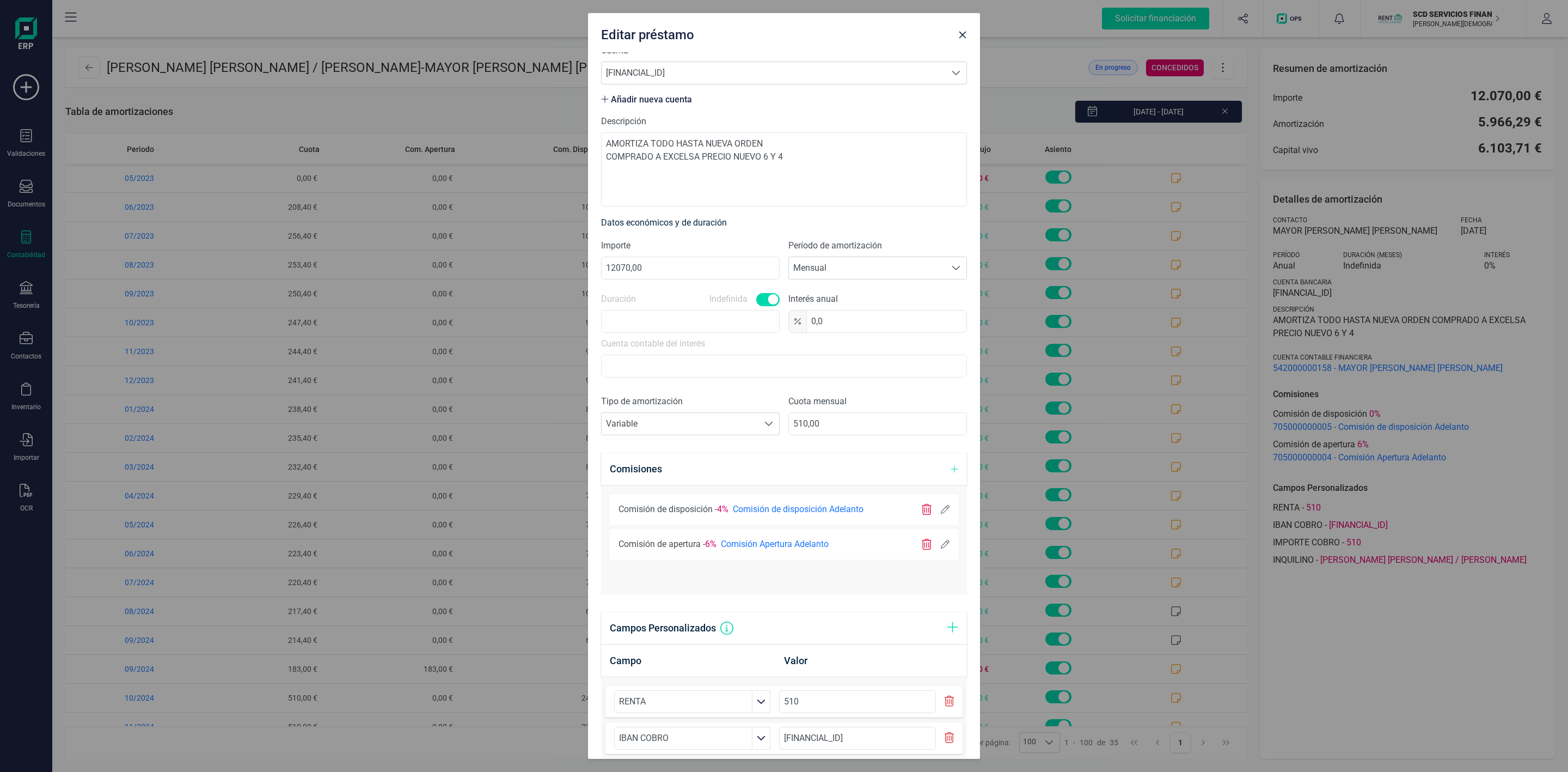
scroll to position [271, 0]
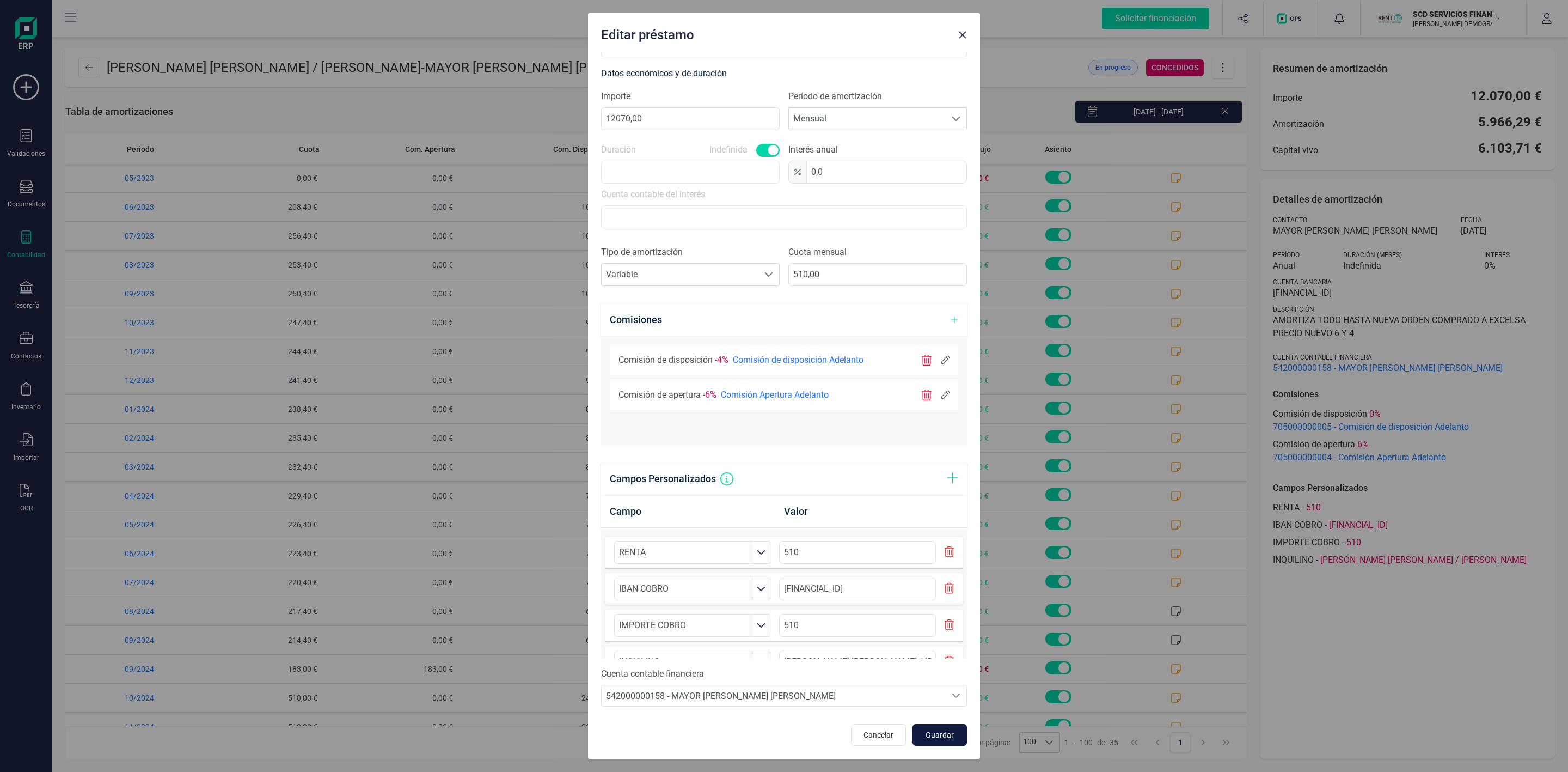
click at [933, 740] on span "Guardar" at bounding box center [939, 734] width 29 height 11
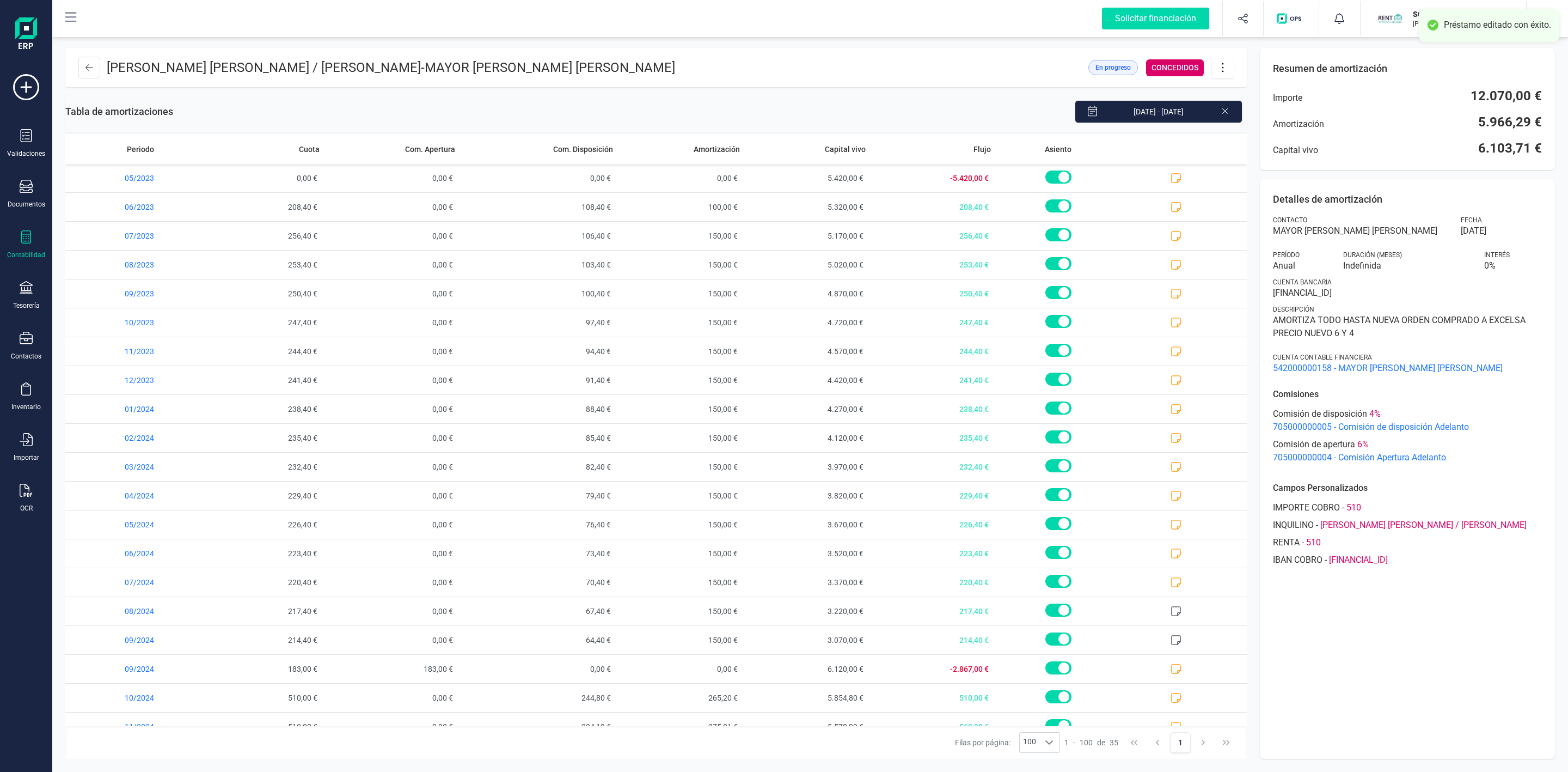
click at [1266, 677] on div "Detalles de amortización Contacto MAYOR [PERSON_NAME] [PERSON_NAME] Fecha [DATE…" at bounding box center [1408, 468] width 296 height 580
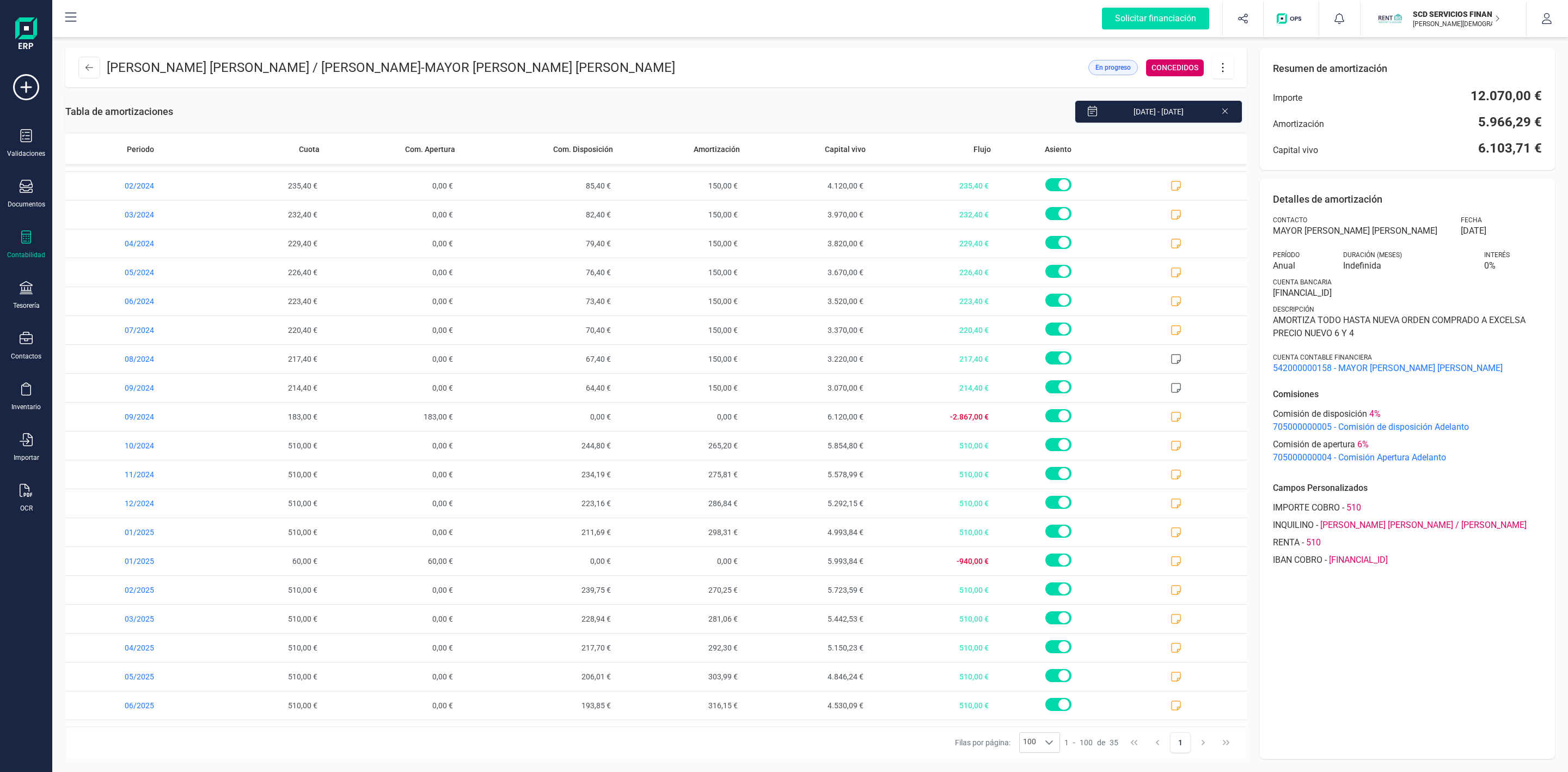
scroll to position [130, 0]
click at [30, 287] on icon at bounding box center [26, 287] width 13 height 13
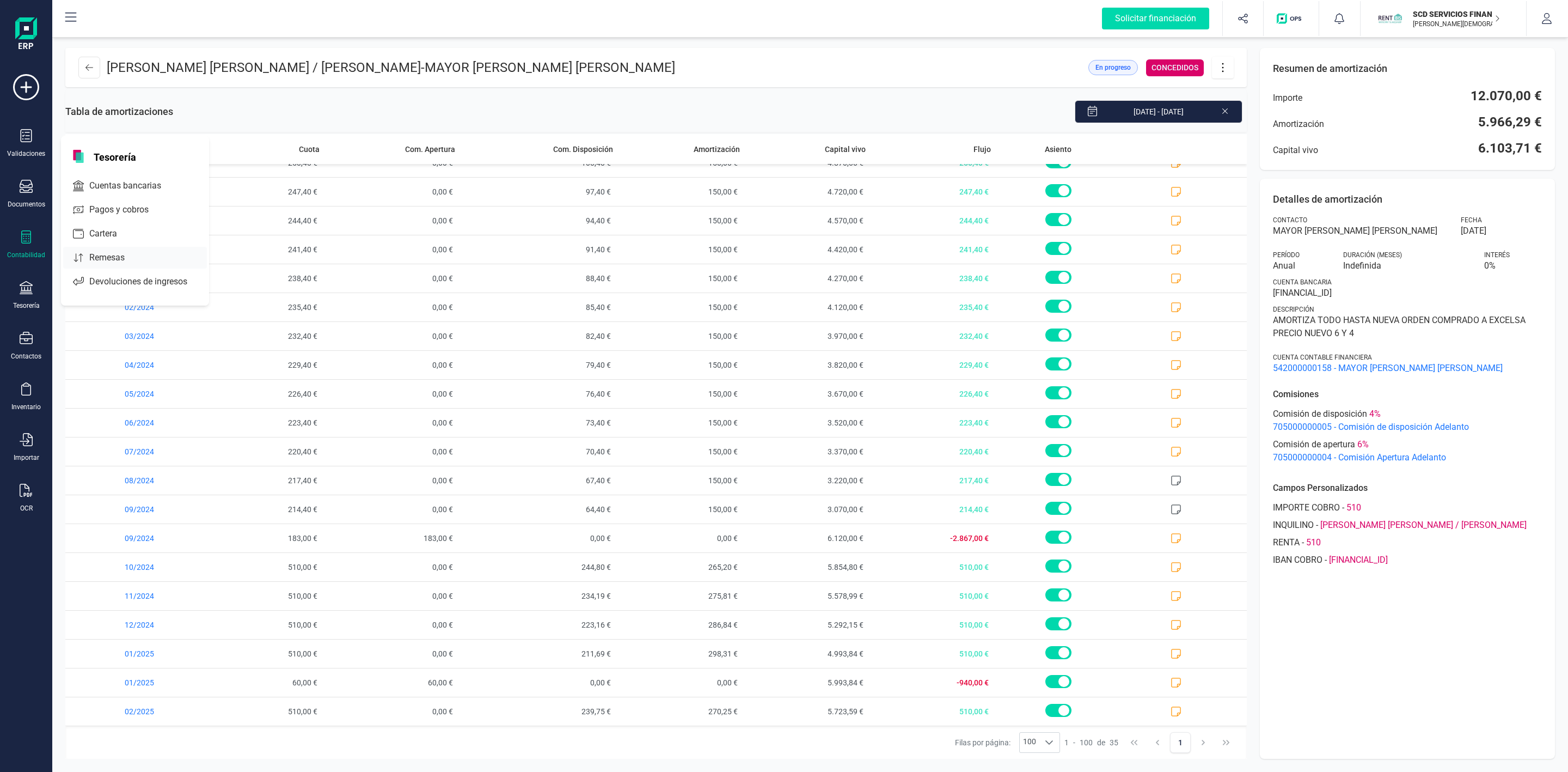
click at [142, 264] on span "Remesas" at bounding box center [115, 257] width 60 height 13
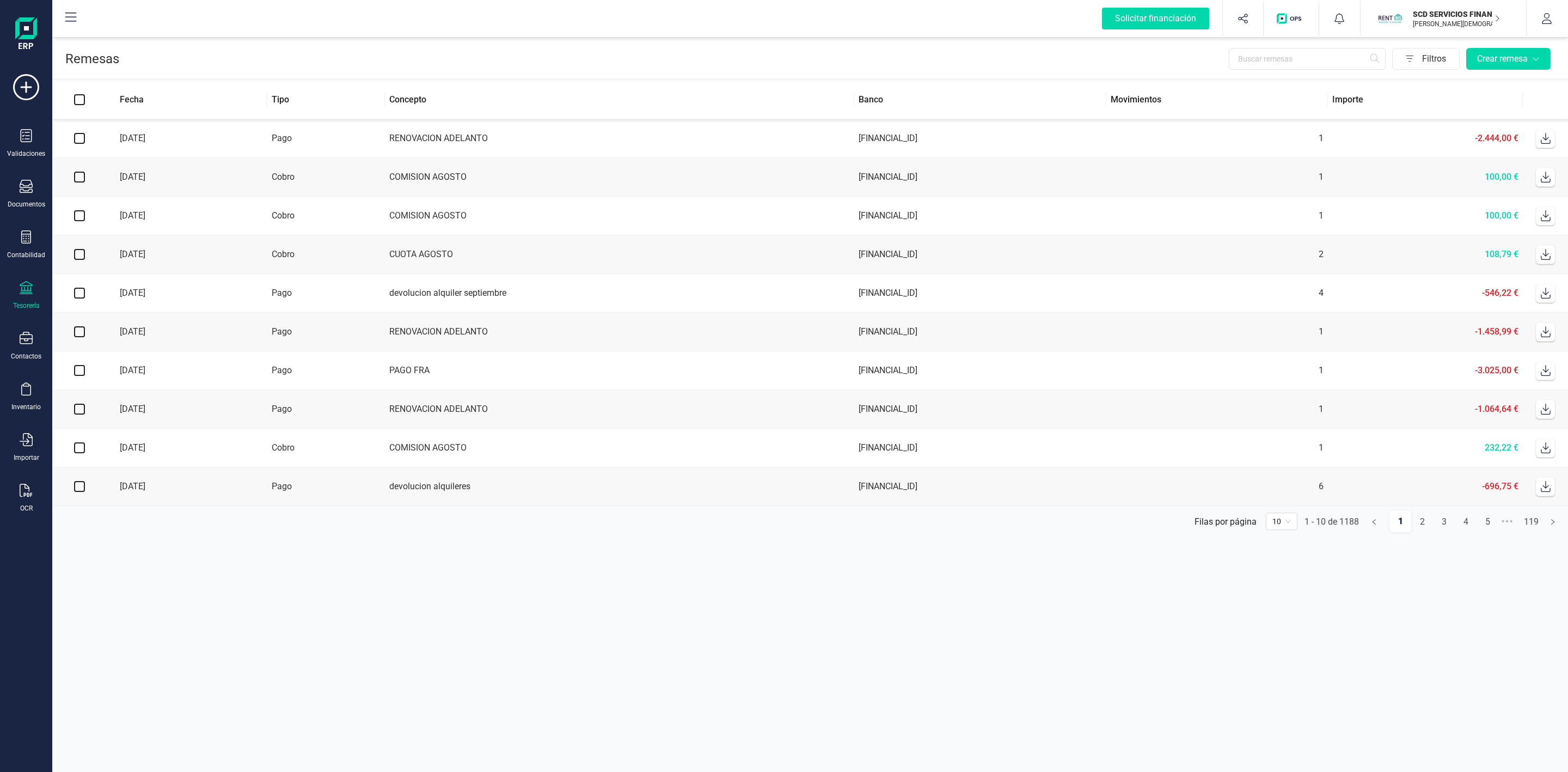
click at [1548, 139] on icon at bounding box center [1545, 138] width 10 height 11
click at [30, 240] on icon at bounding box center [26, 237] width 10 height 13
click at [124, 284] on span "Préstamos" at bounding box center [118, 278] width 66 height 13
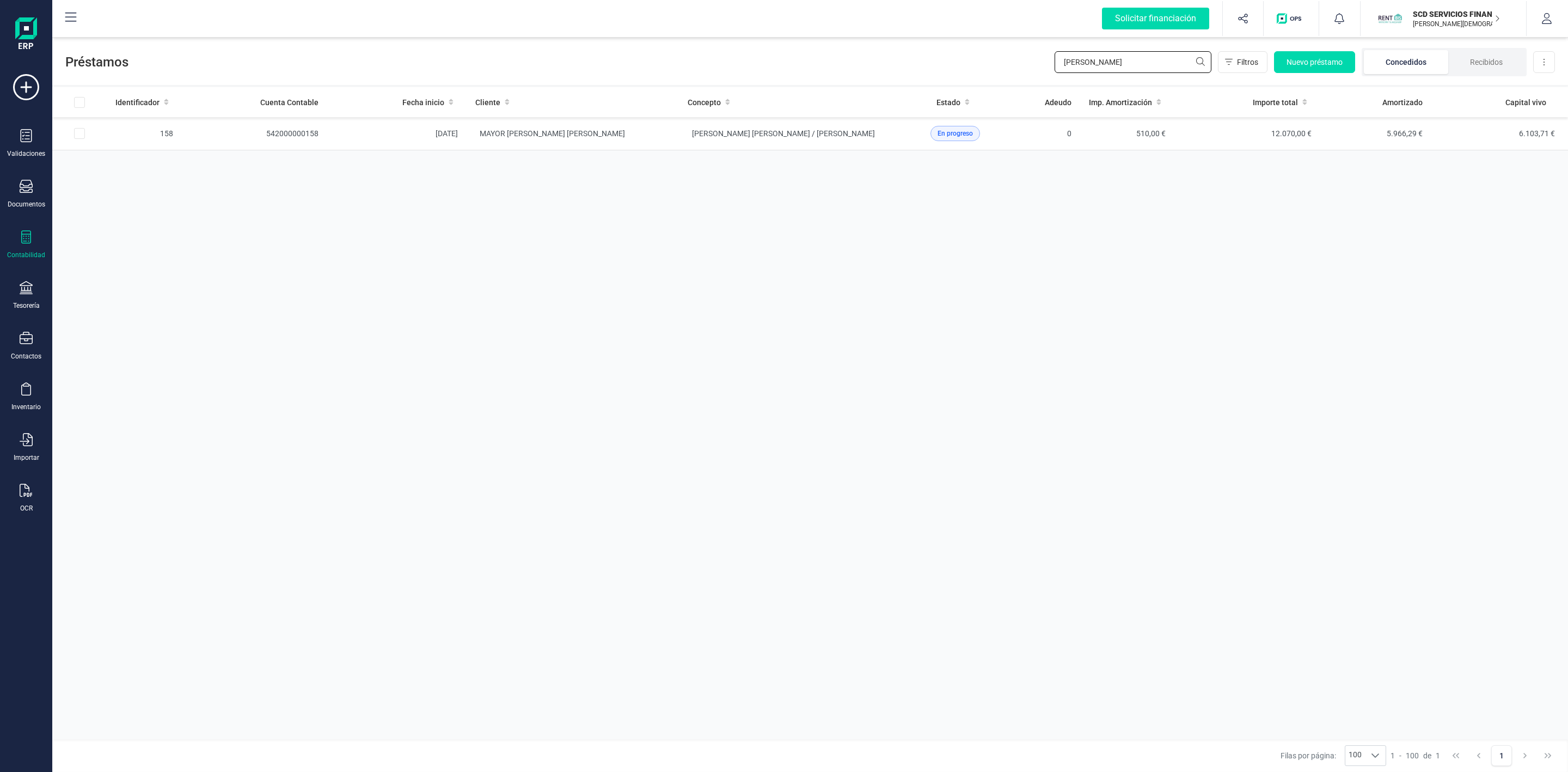
drag, startPoint x: 1104, startPoint y: 66, endPoint x: 1011, endPoint y: 75, distance: 93.4
click at [1035, 80] on div "Préstamos [PERSON_NAME] Filtros Nuevo préstamo Concedidos Recibidos Descargar E…" at bounding box center [810, 60] width 1516 height 50
type input "patrime"
click at [749, 140] on td "[PERSON_NAME] [PERSON_NAME] CUCALA DEVIS" at bounding box center [786, 133] width 213 height 33
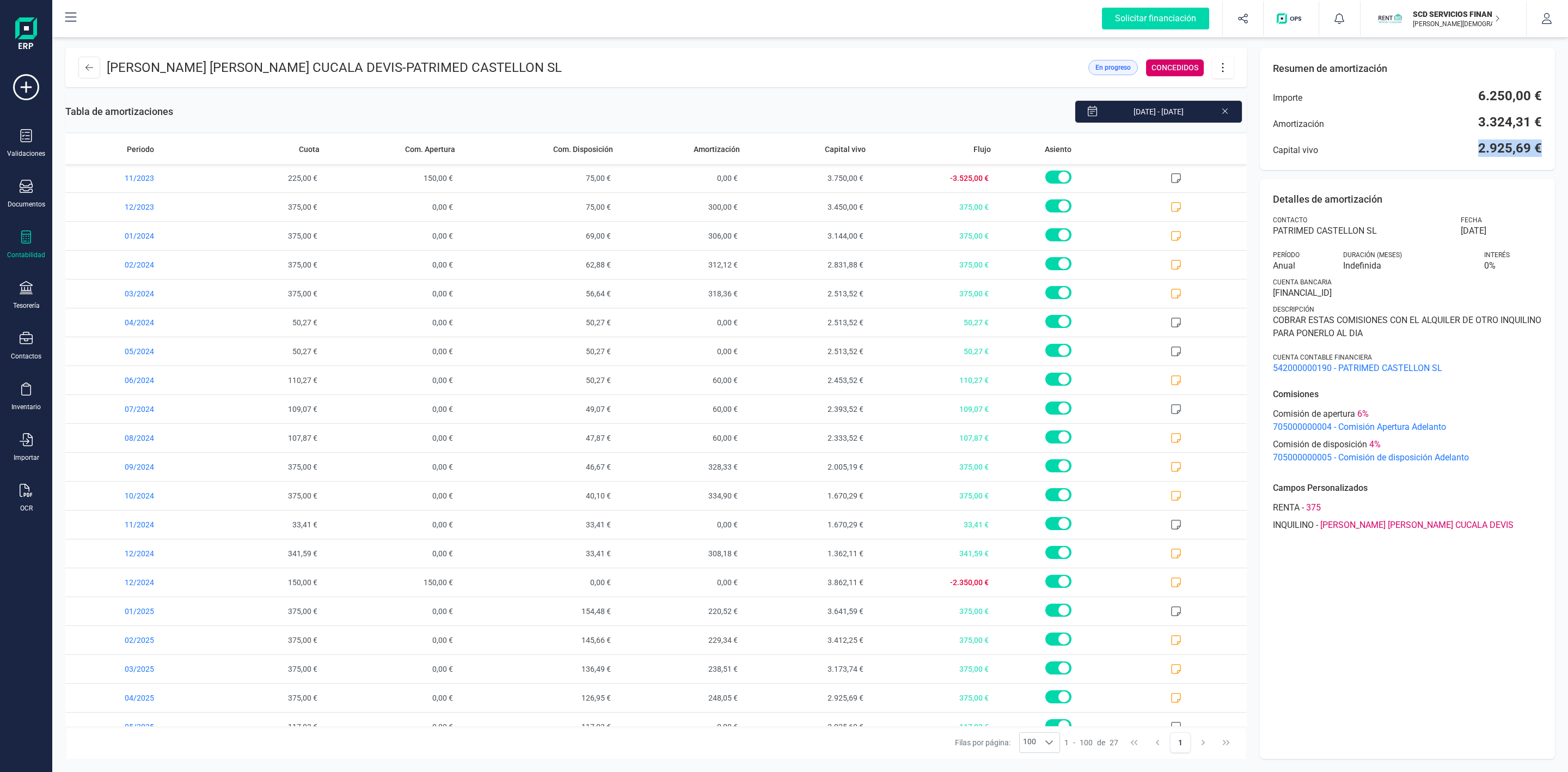
drag, startPoint x: 1472, startPoint y: 156, endPoint x: 1549, endPoint y: 168, distance: 77.9
click at [1549, 168] on div "Resumen de amortización Importe 6.250,00 € Amortización 3.324,31 € Capital vivo…" at bounding box center [1408, 109] width 296 height 122
click at [85, 66] on icon at bounding box center [89, 68] width 8 height 9
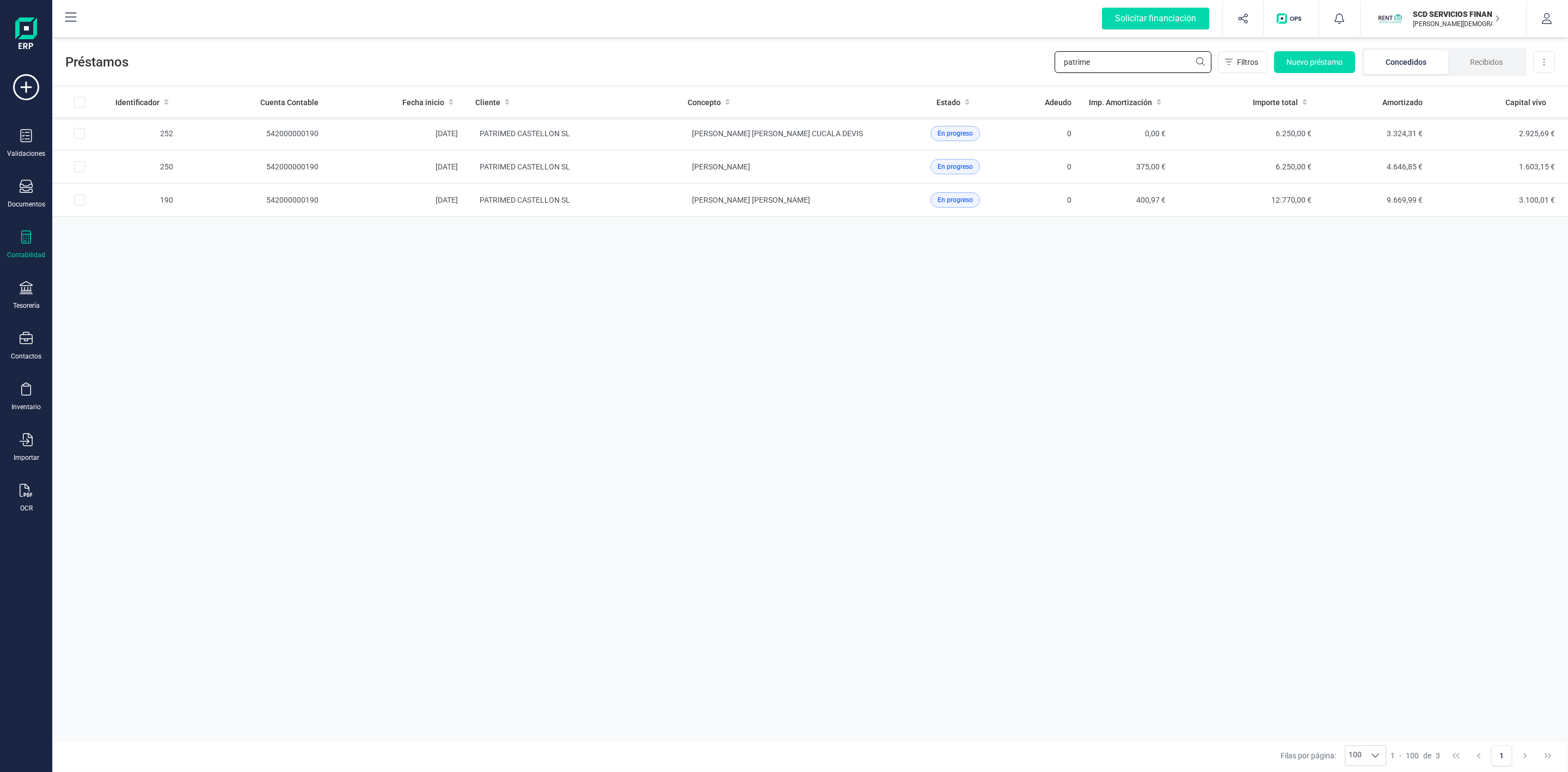
drag, startPoint x: 1133, startPoint y: 66, endPoint x: 1018, endPoint y: 71, distance: 115.1
click at [1018, 71] on div "Préstamos patrime Filtros Nuevo préstamo Concedidos Recibidos Descargar Excel" at bounding box center [810, 60] width 1516 height 50
type input "[PERSON_NAME]"
click at [603, 133] on td "[PERSON_NAME]" at bounding box center [573, 133] width 213 height 33
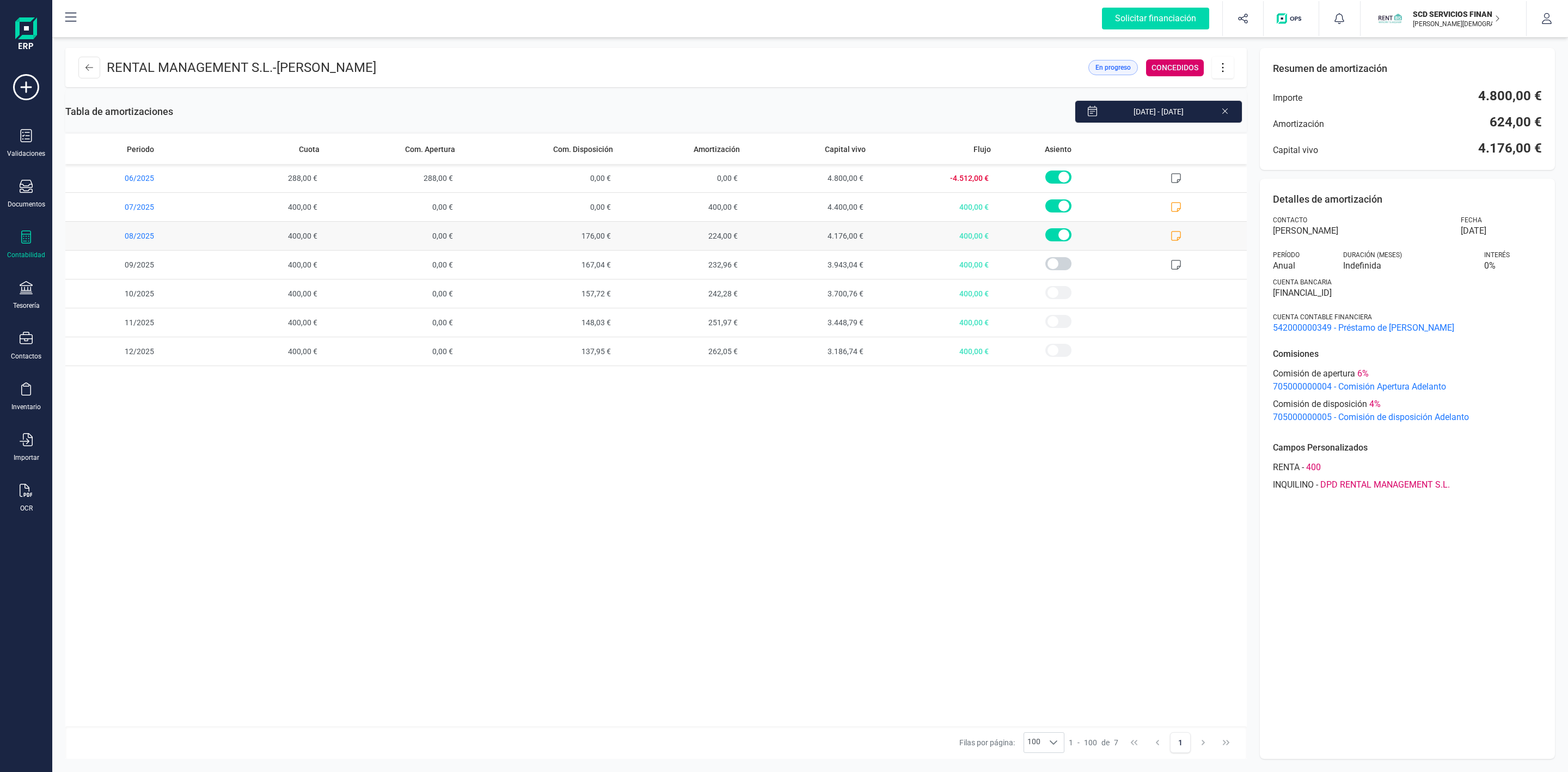
click at [1174, 237] on icon at bounding box center [1176, 236] width 11 height 11
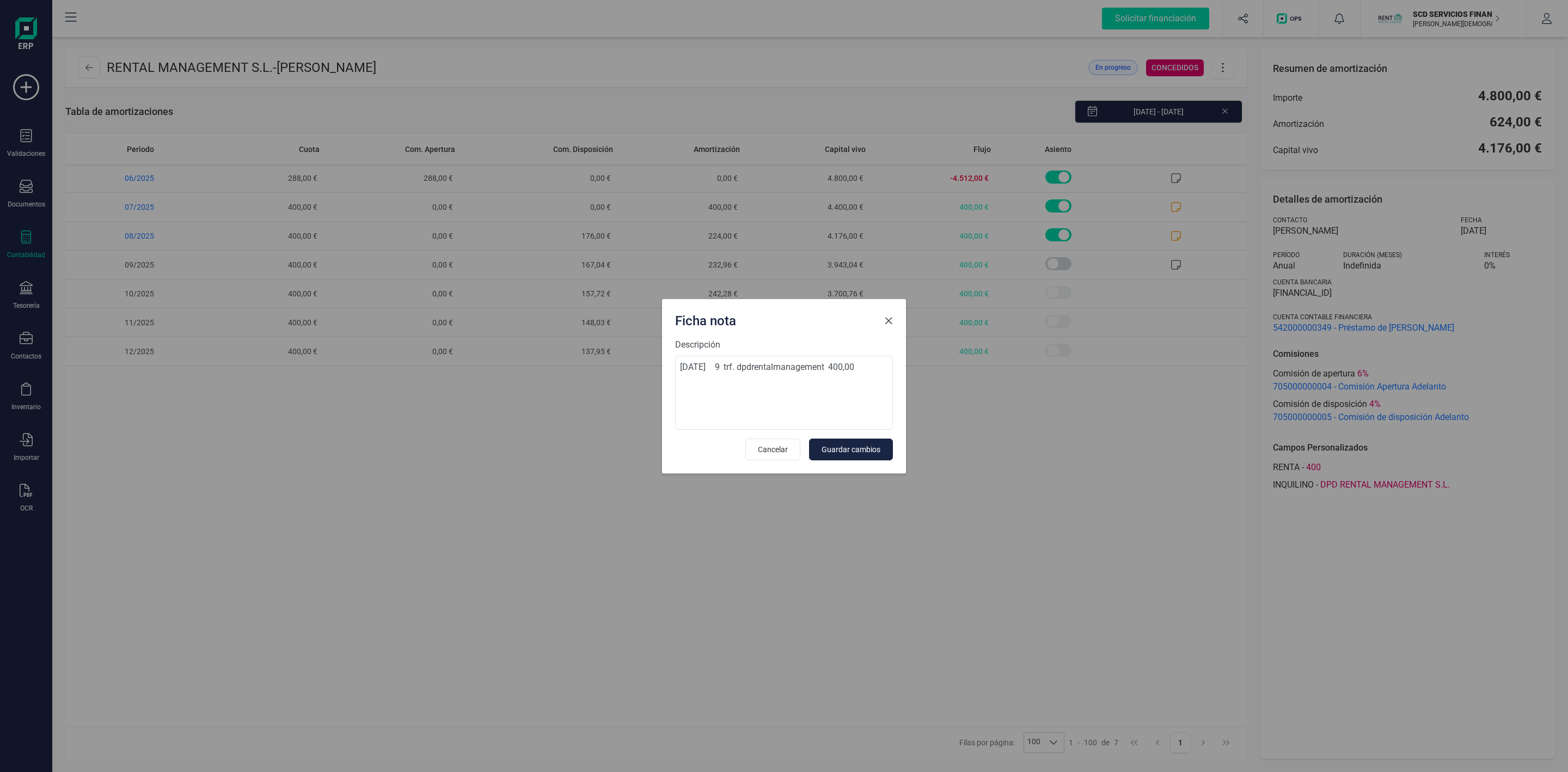
click at [886, 323] on span "Close" at bounding box center [889, 321] width 9 height 9
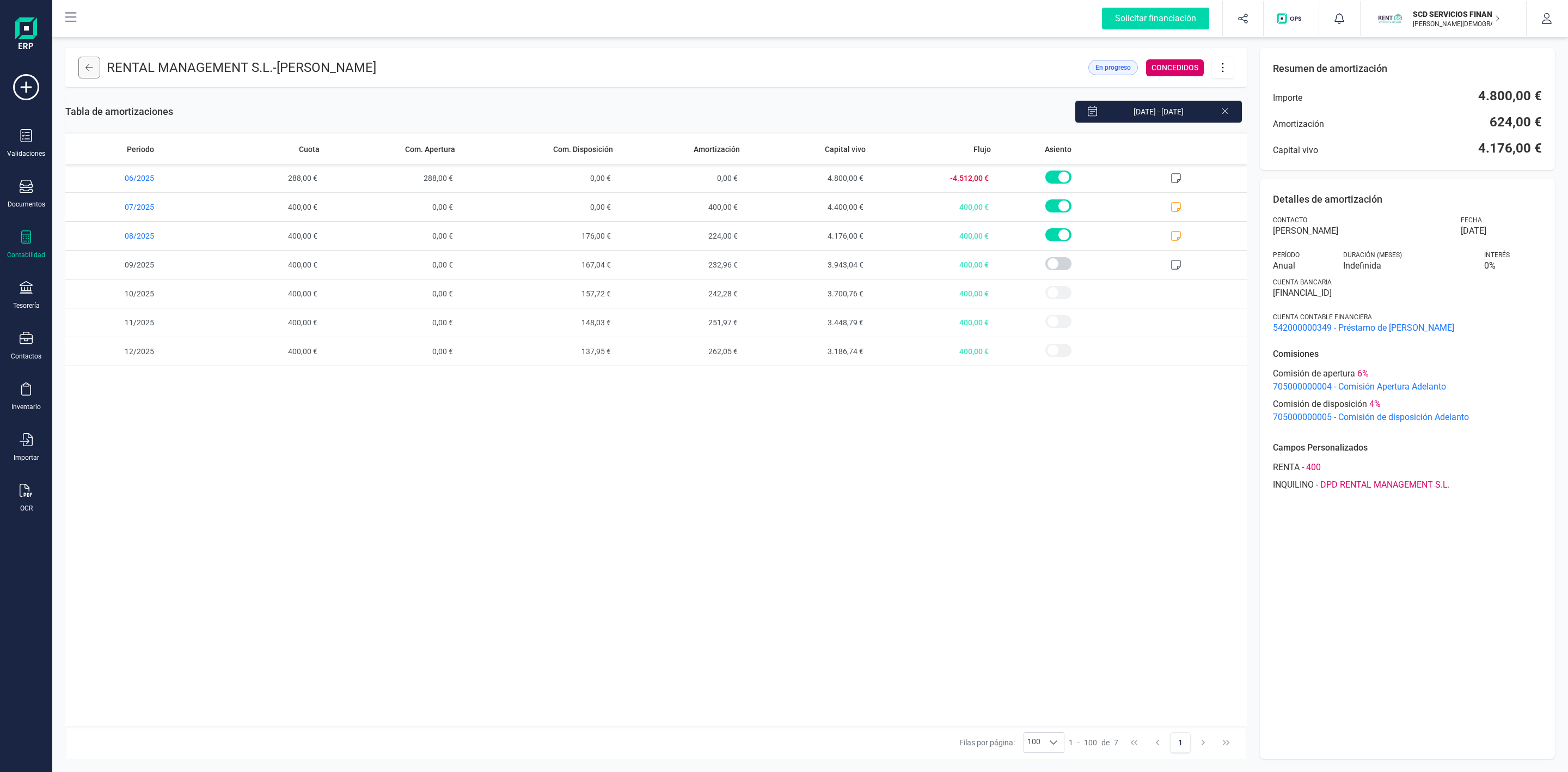
click at [82, 69] on button at bounding box center [89, 67] width 22 height 22
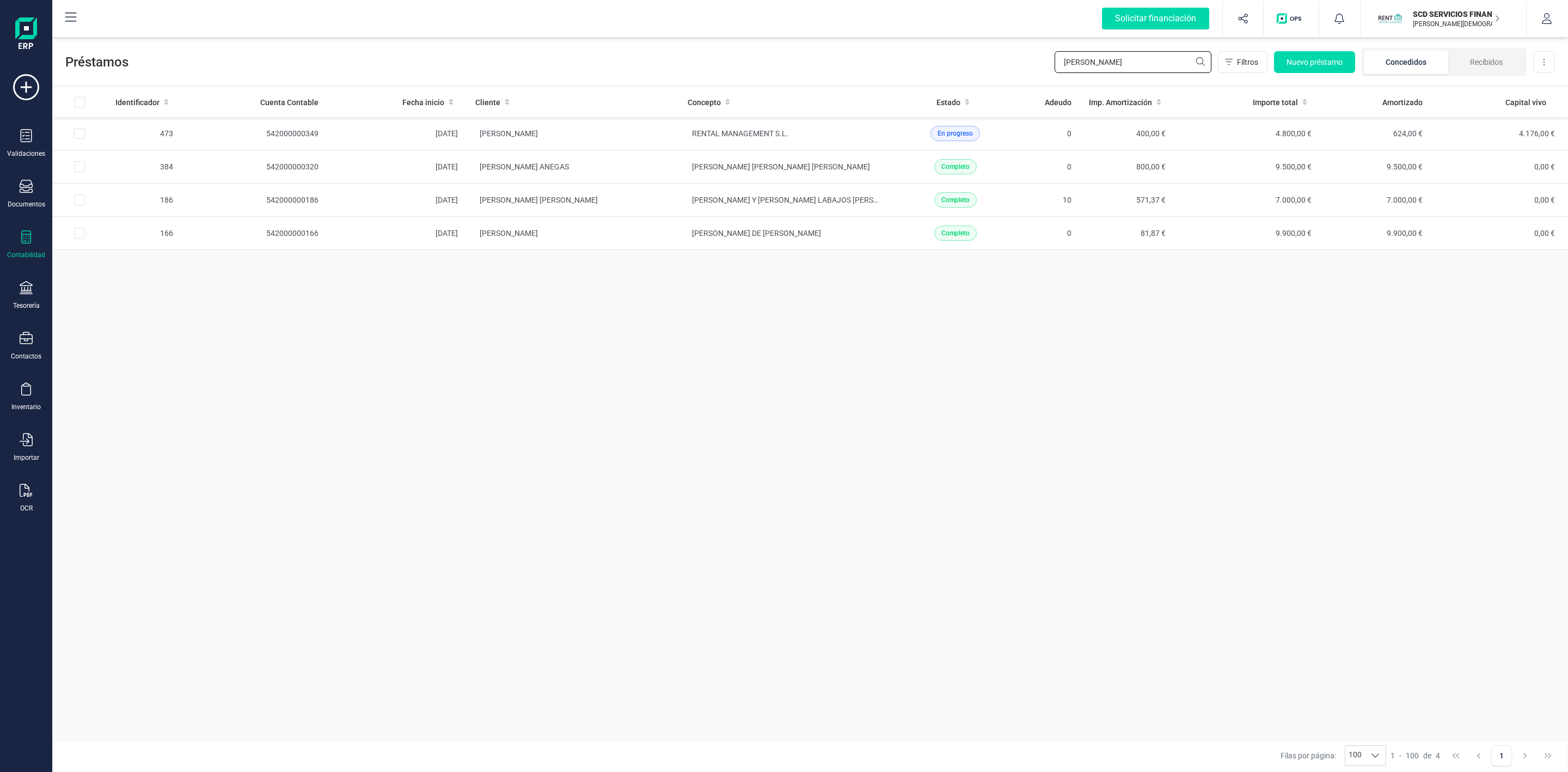
drag, startPoint x: 1125, startPoint y: 68, endPoint x: 1013, endPoint y: 60, distance: 112.3
click at [1013, 60] on div "Préstamos [PERSON_NAME] Nuevo préstamo Concedidos Recibidos Descargar Excel" at bounding box center [810, 60] width 1516 height 50
type input "dami"
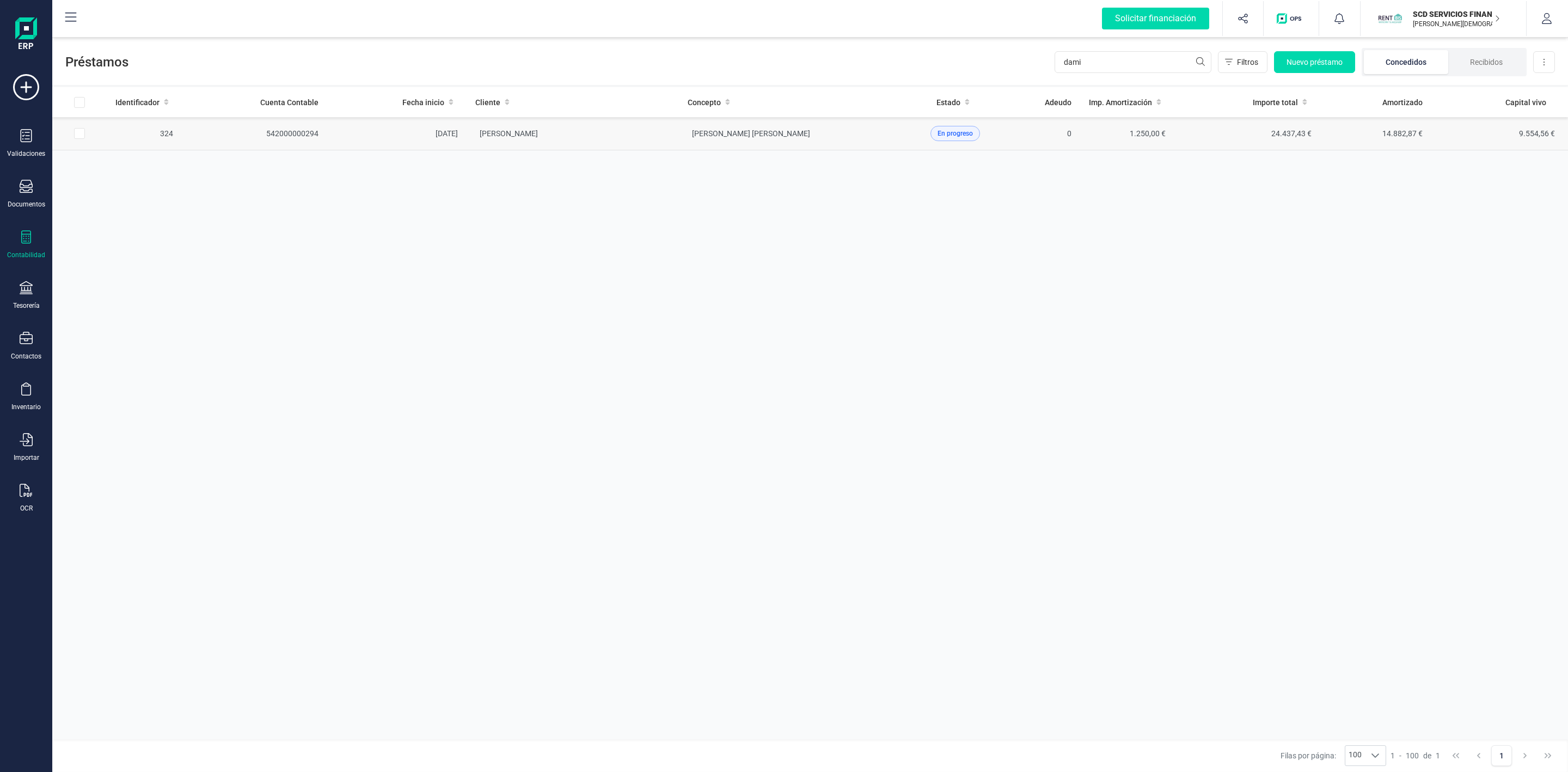
click at [587, 141] on td "[PERSON_NAME]" at bounding box center [573, 133] width 213 height 33
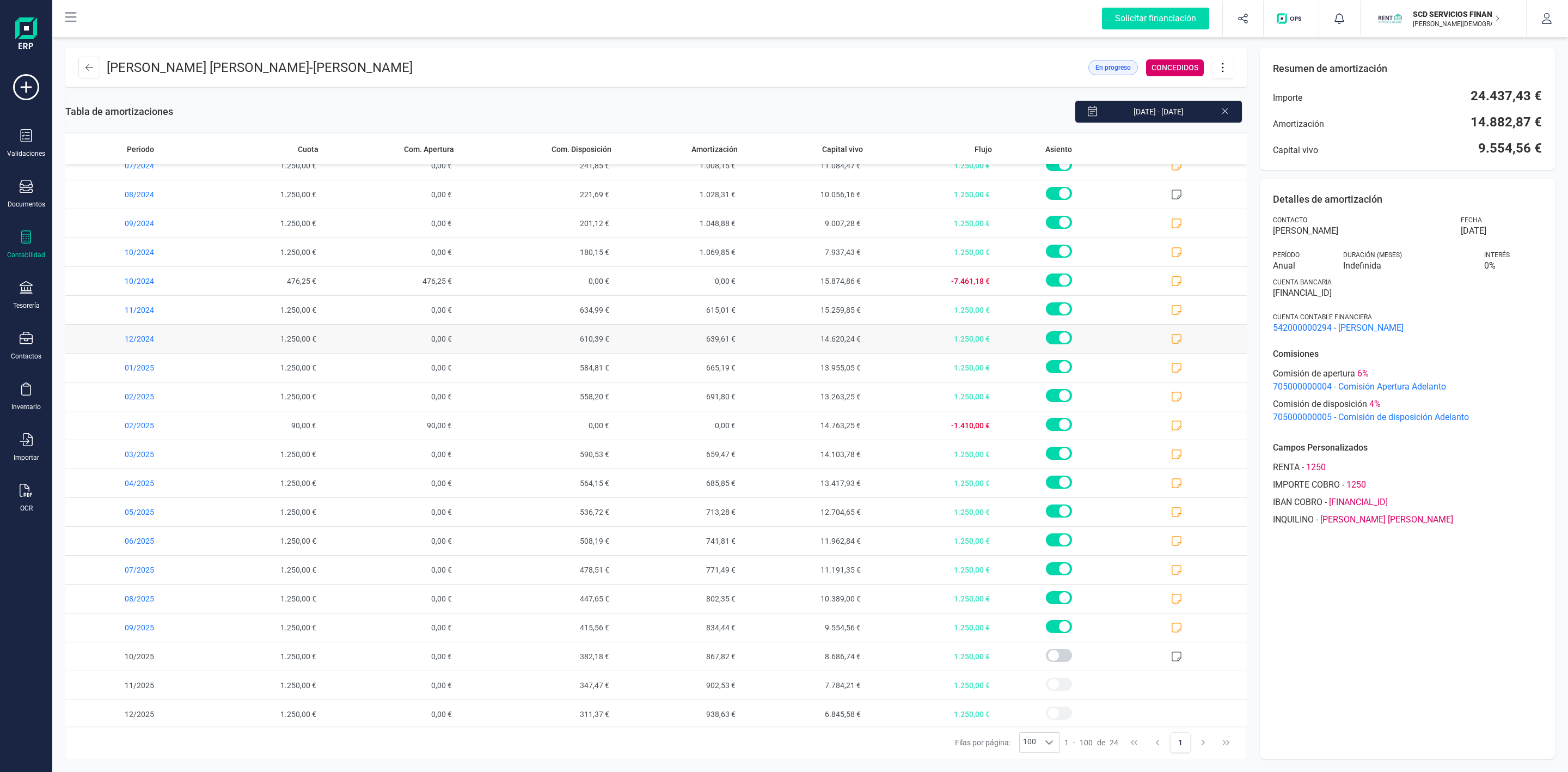
scroll to position [136, 0]
click at [1433, 609] on div "Detalles de amortización Contacto [PERSON_NAME] [DATE] Período Anual Duración (…" at bounding box center [1408, 468] width 296 height 580
click at [91, 68] on icon at bounding box center [89, 68] width 8 height 9
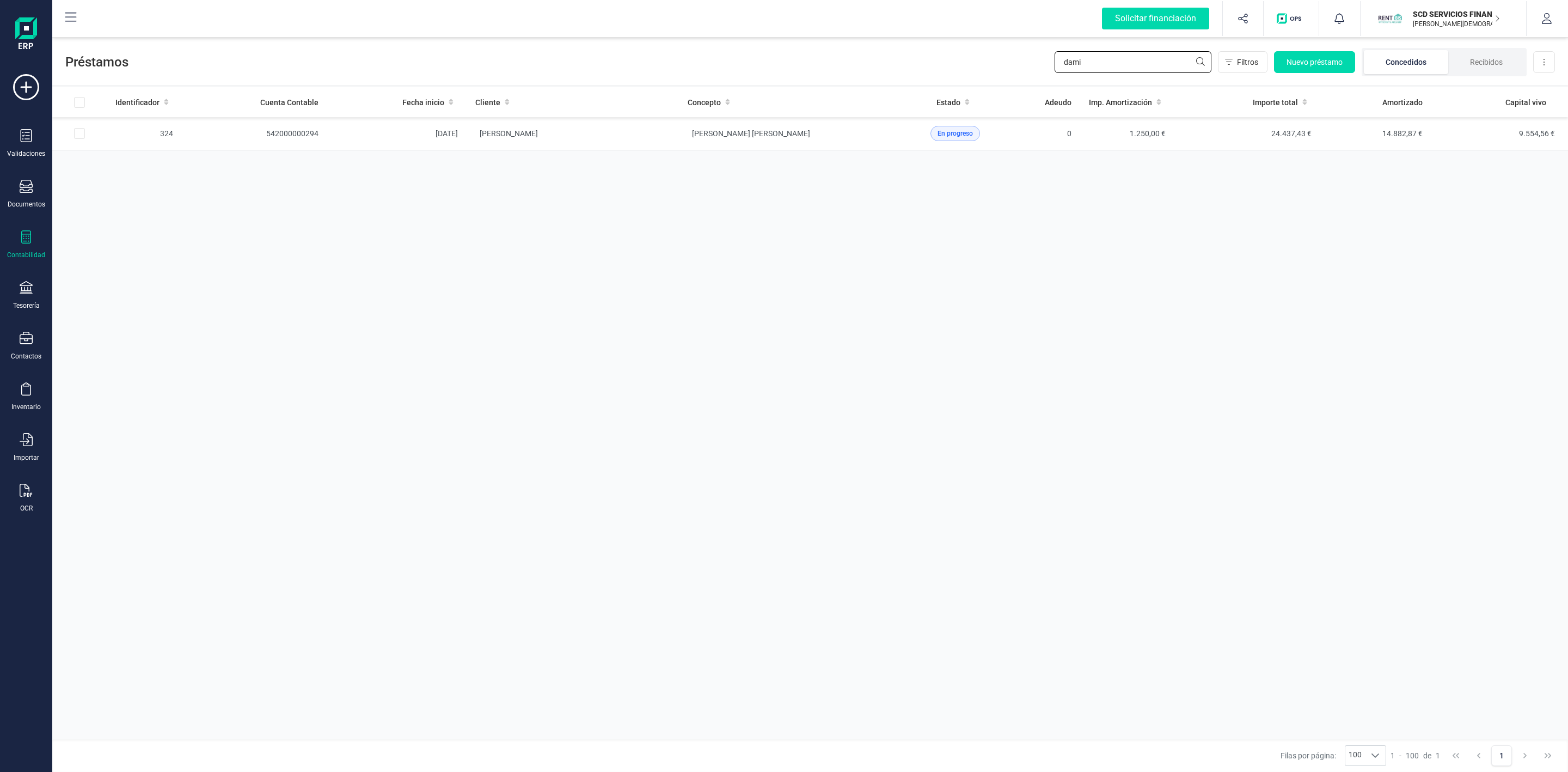
drag, startPoint x: 1100, startPoint y: 64, endPoint x: 1013, endPoint y: 63, distance: 87.0
click at [1013, 63] on div "Préstamos dami Filtros Nuevo préstamo Concedidos Recibidos Descargar Excel" at bounding box center [810, 60] width 1516 height 50
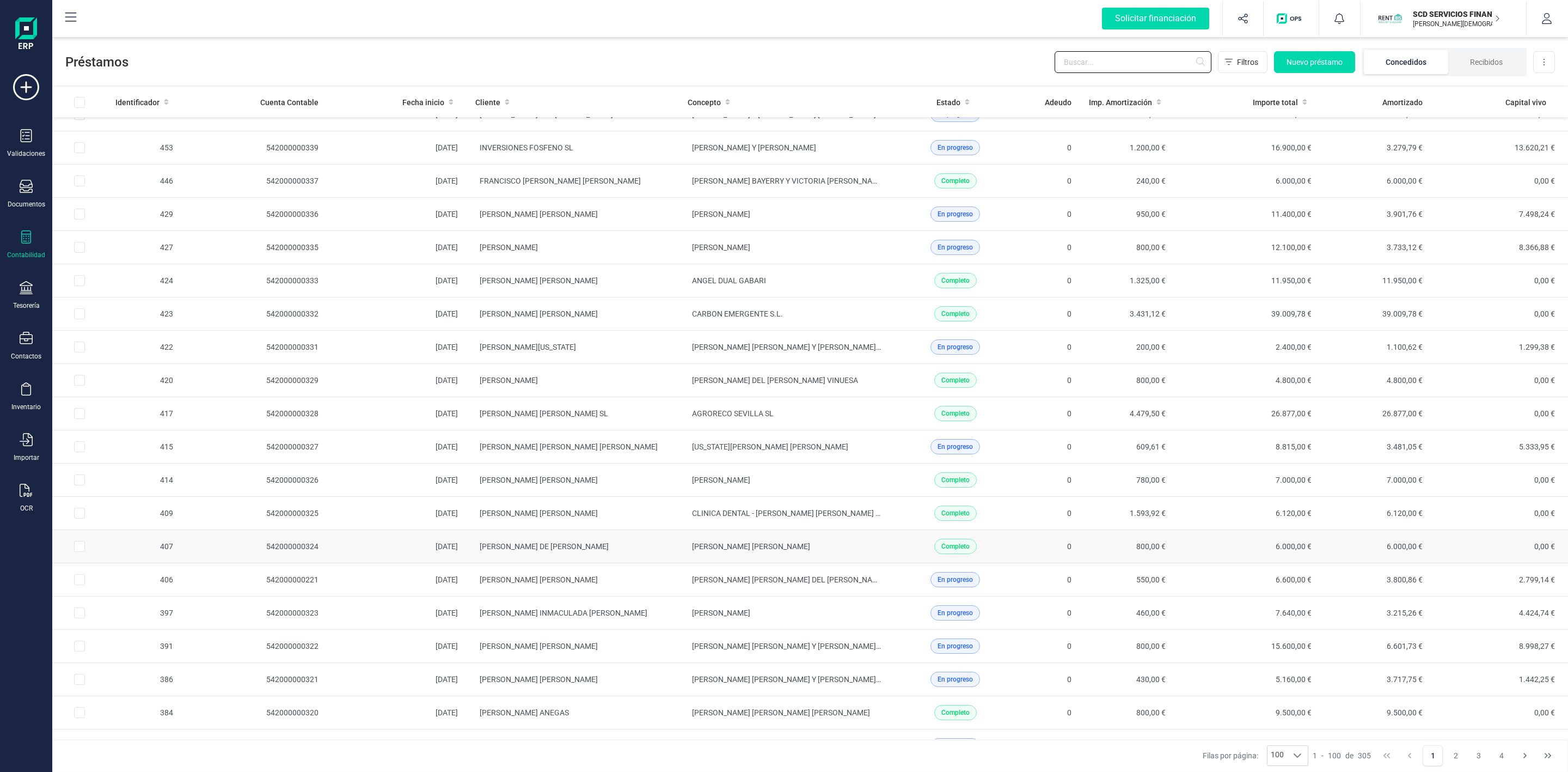
scroll to position [245, 0]
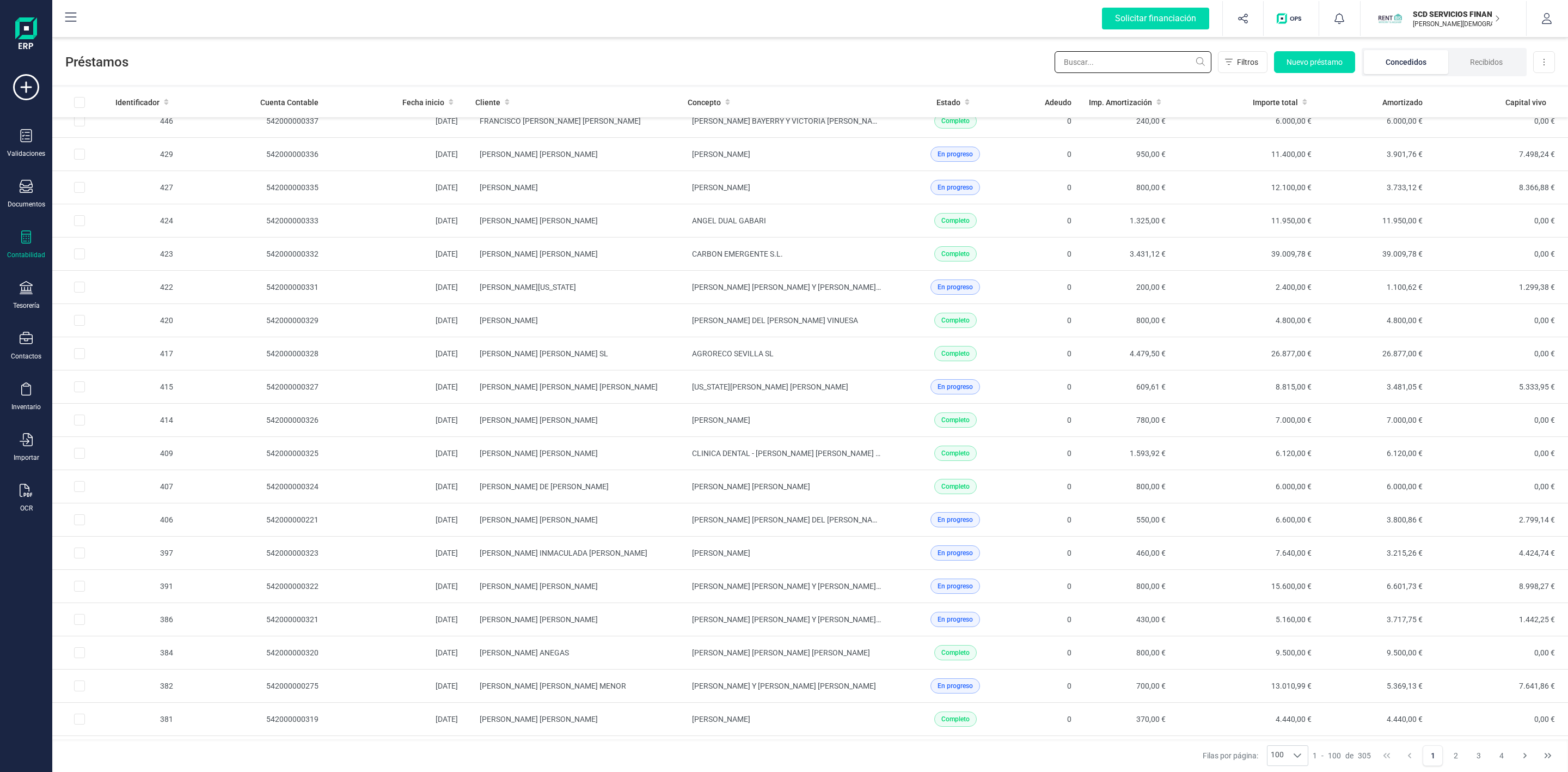
click at [1090, 70] on input "text" at bounding box center [1133, 62] width 157 height 22
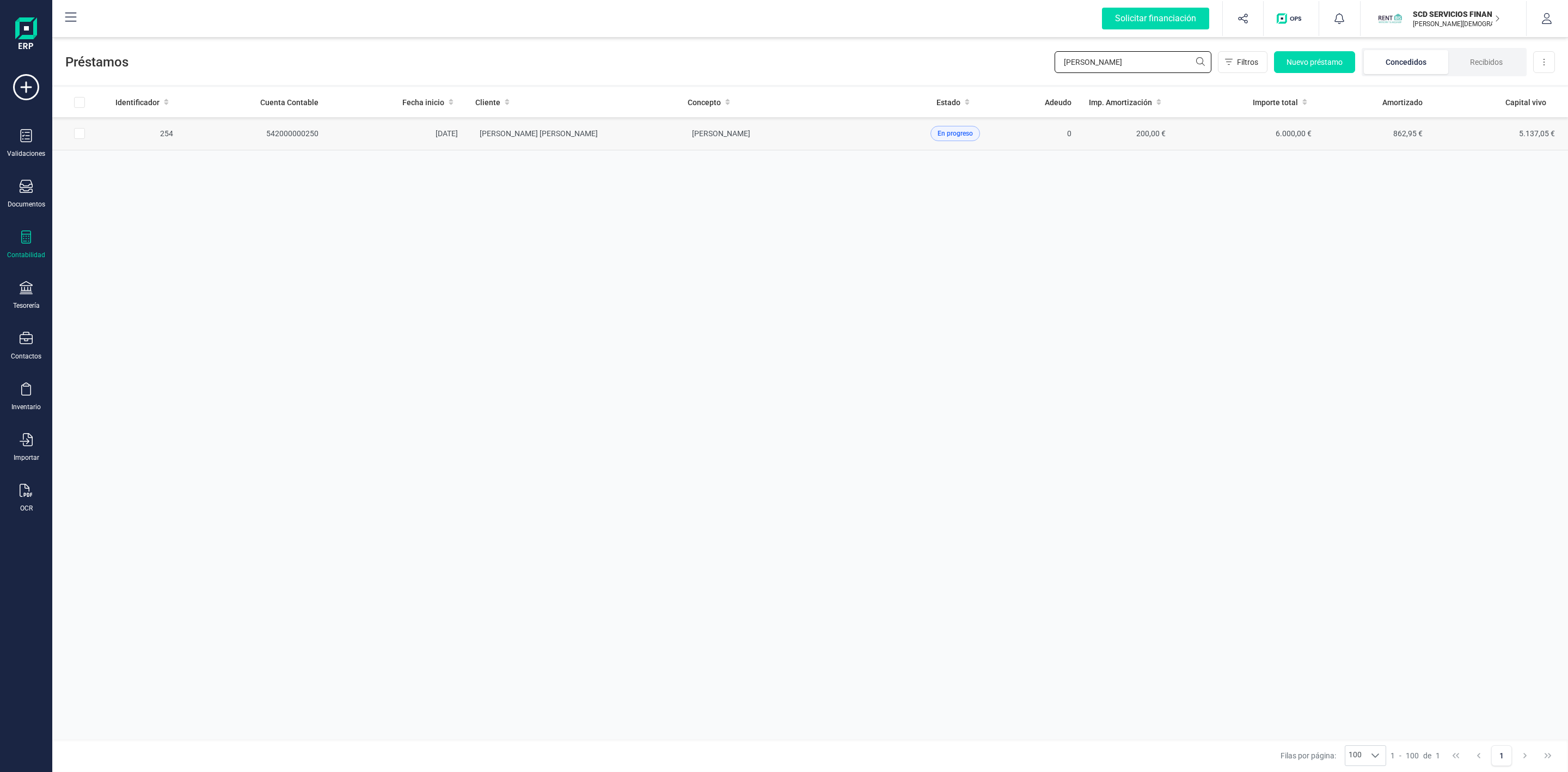
type input "[PERSON_NAME]"
click at [596, 139] on td "[PERSON_NAME] [PERSON_NAME]" at bounding box center [573, 133] width 213 height 33
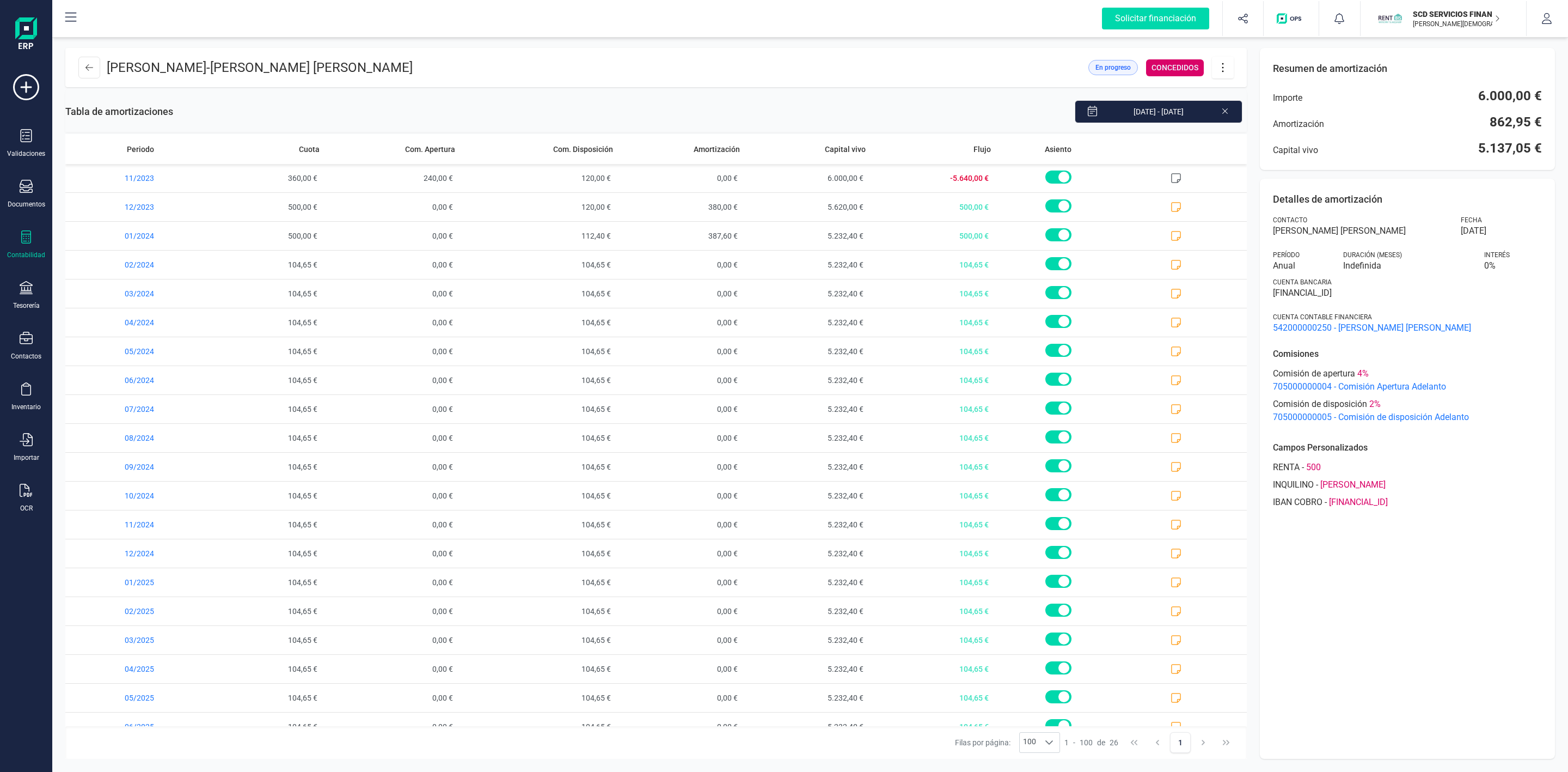
click at [1227, 112] on icon at bounding box center [1226, 110] width 9 height 11
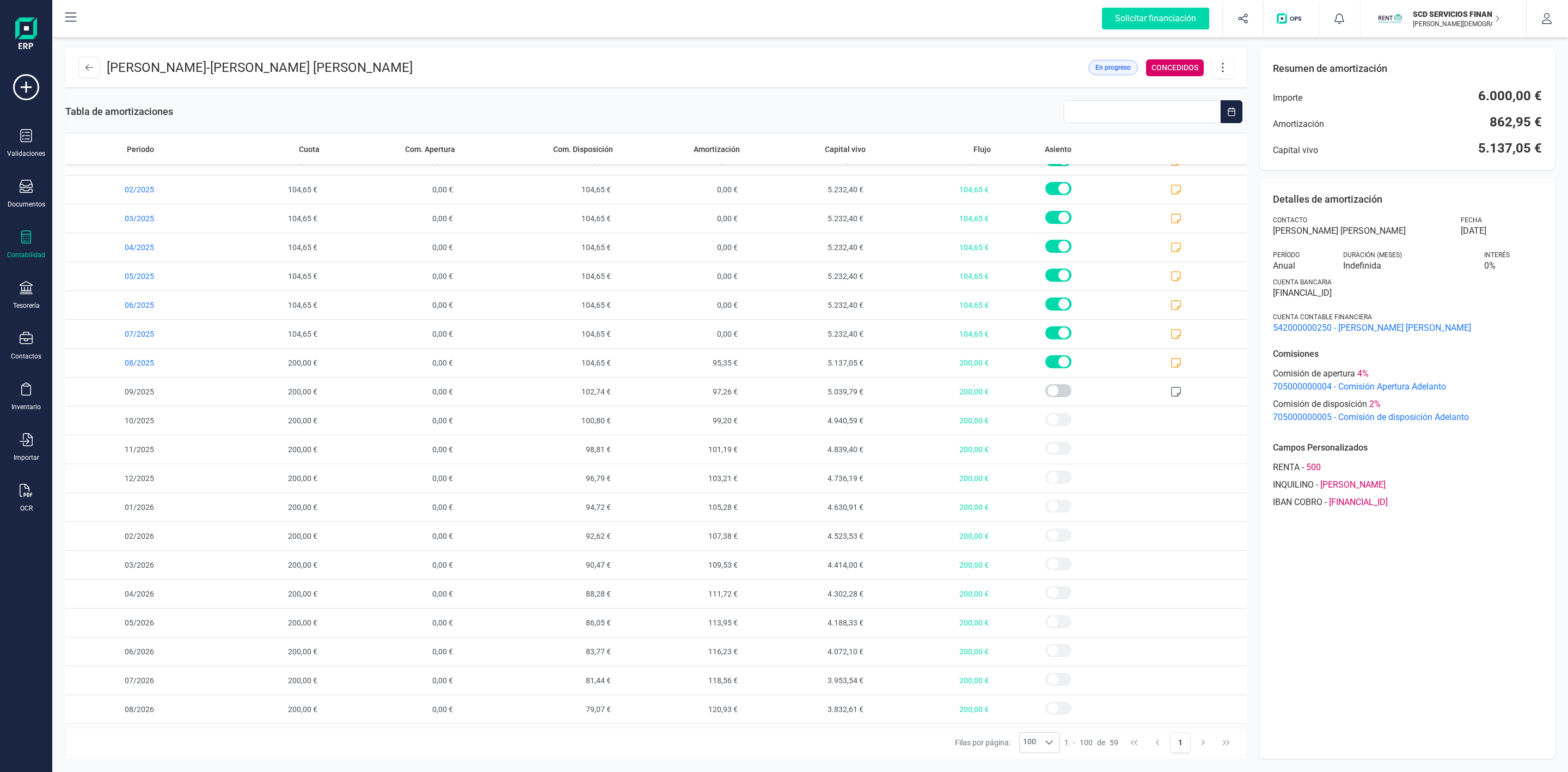
scroll to position [421, 0]
click at [106, 397] on span "09/2025" at bounding box center [132, 393] width 133 height 29
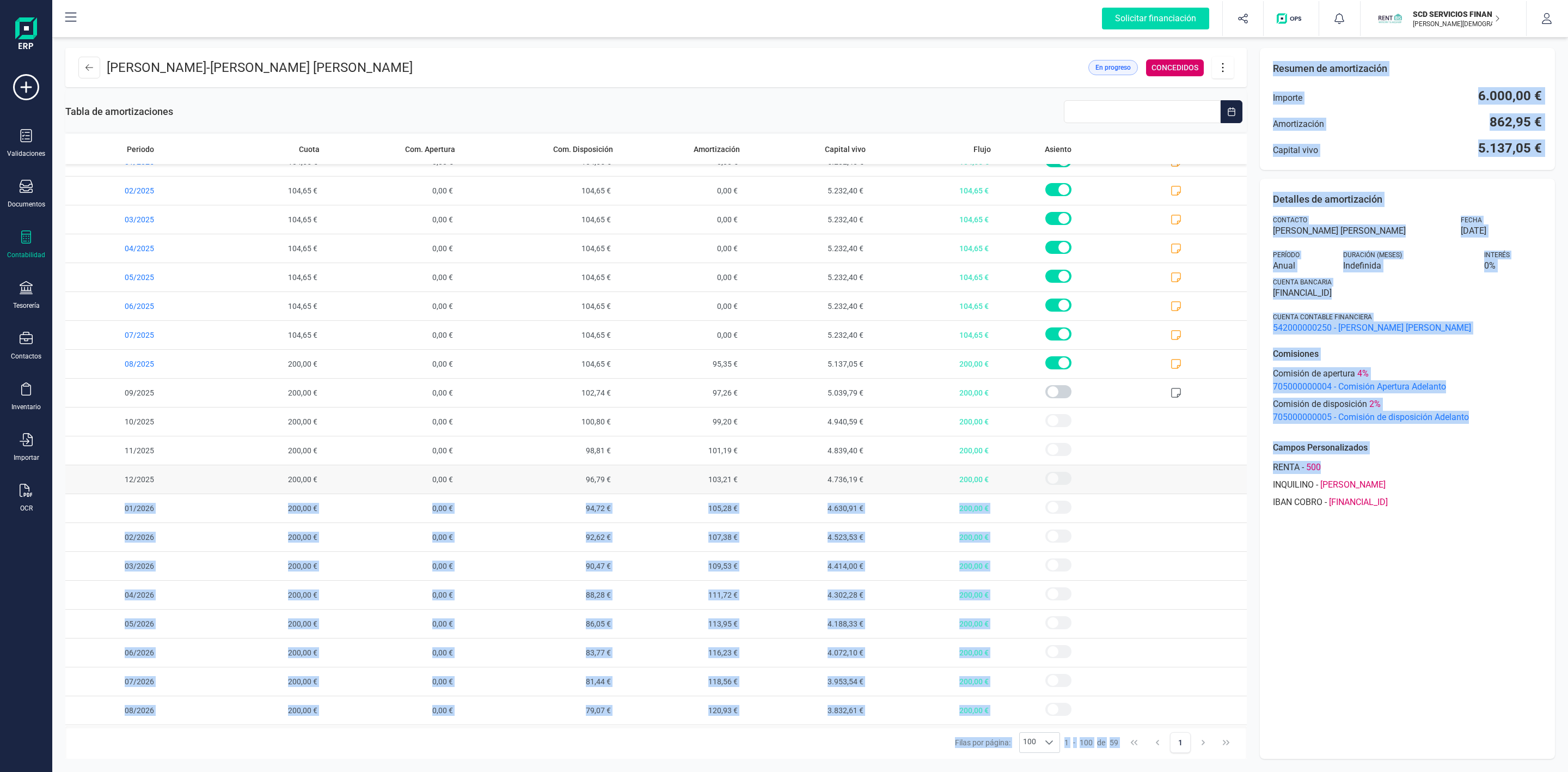
drag, startPoint x: 1335, startPoint y: 468, endPoint x: 1232, endPoint y: 473, distance: 103.1
click at [1232, 473] on div "[PERSON_NAME] - [PERSON_NAME] [PERSON_NAME] En progreso CONCEDIDOS Tabla de amo…" at bounding box center [810, 403] width 1516 height 737
click at [1335, 469] on div "RENTA - 500" at bounding box center [1407, 467] width 269 height 13
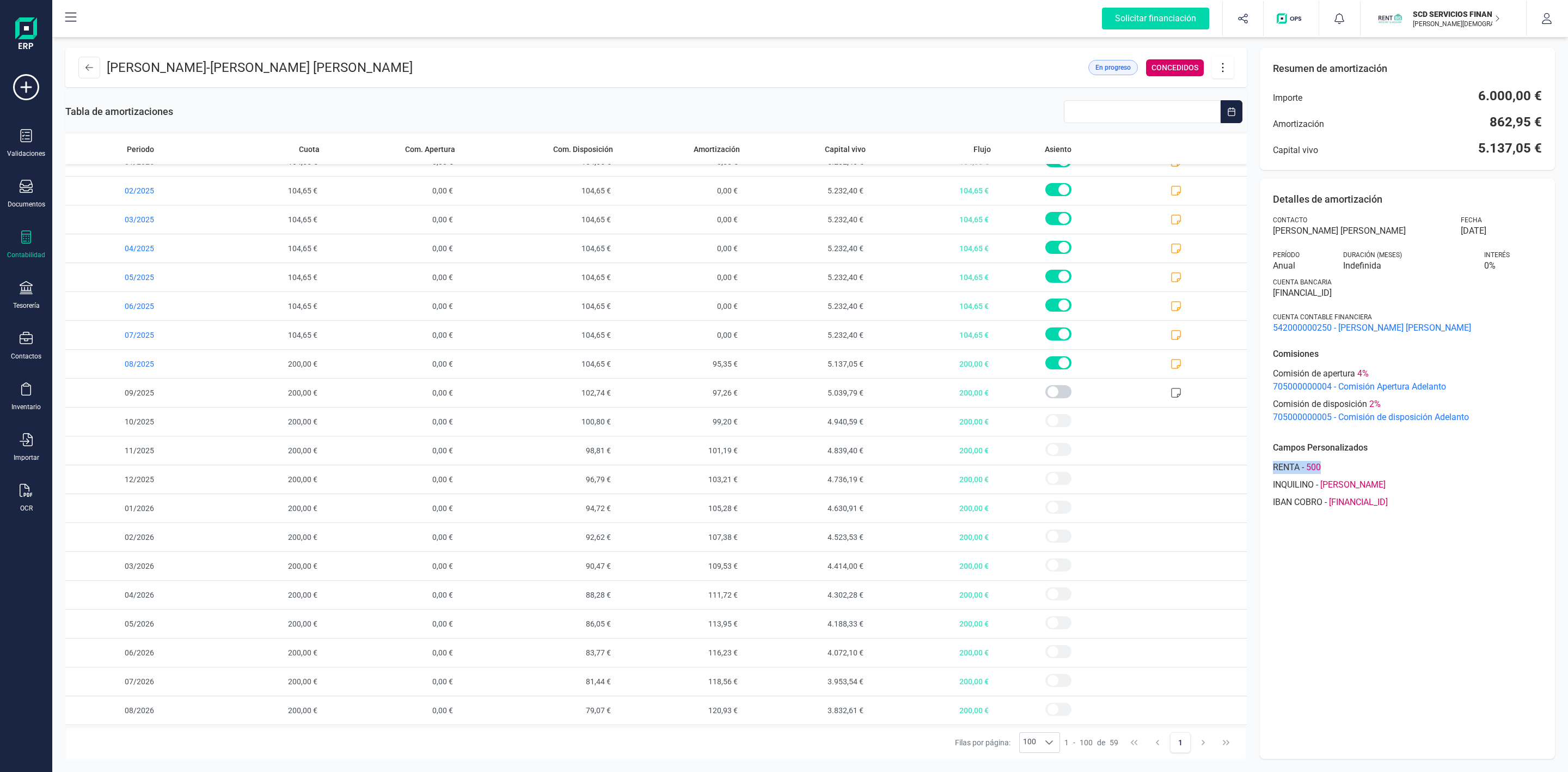
drag, startPoint x: 1268, startPoint y: 470, endPoint x: 1327, endPoint y: 473, distance: 59.1
click at [1327, 473] on div "Detalles de amortización Contacto [PERSON_NAME] [PERSON_NAME] Fecha [DATE] Perí…" at bounding box center [1408, 468] width 296 height 580
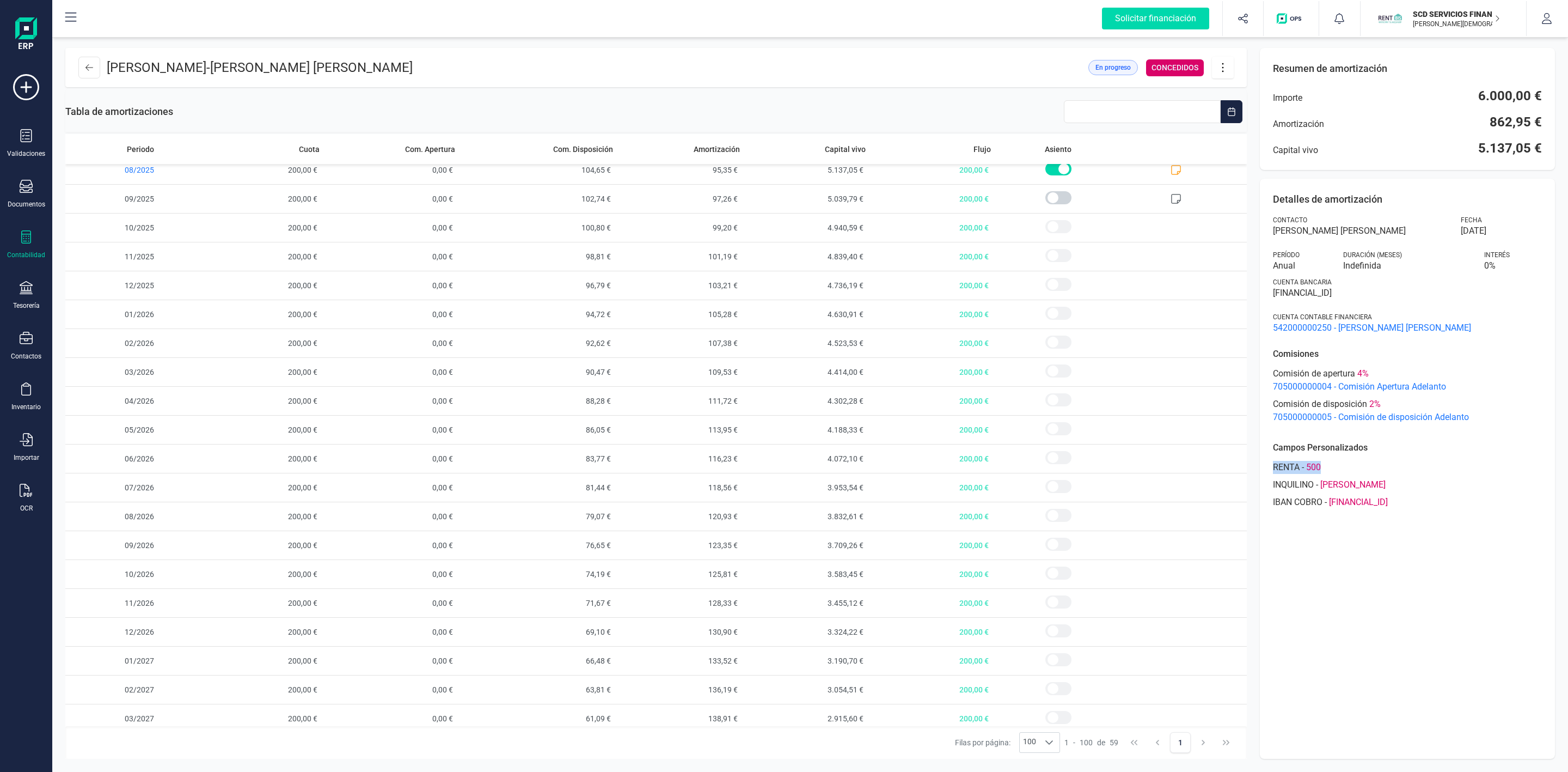
scroll to position [654, 0]
